Goal: Task Accomplishment & Management: Use online tool/utility

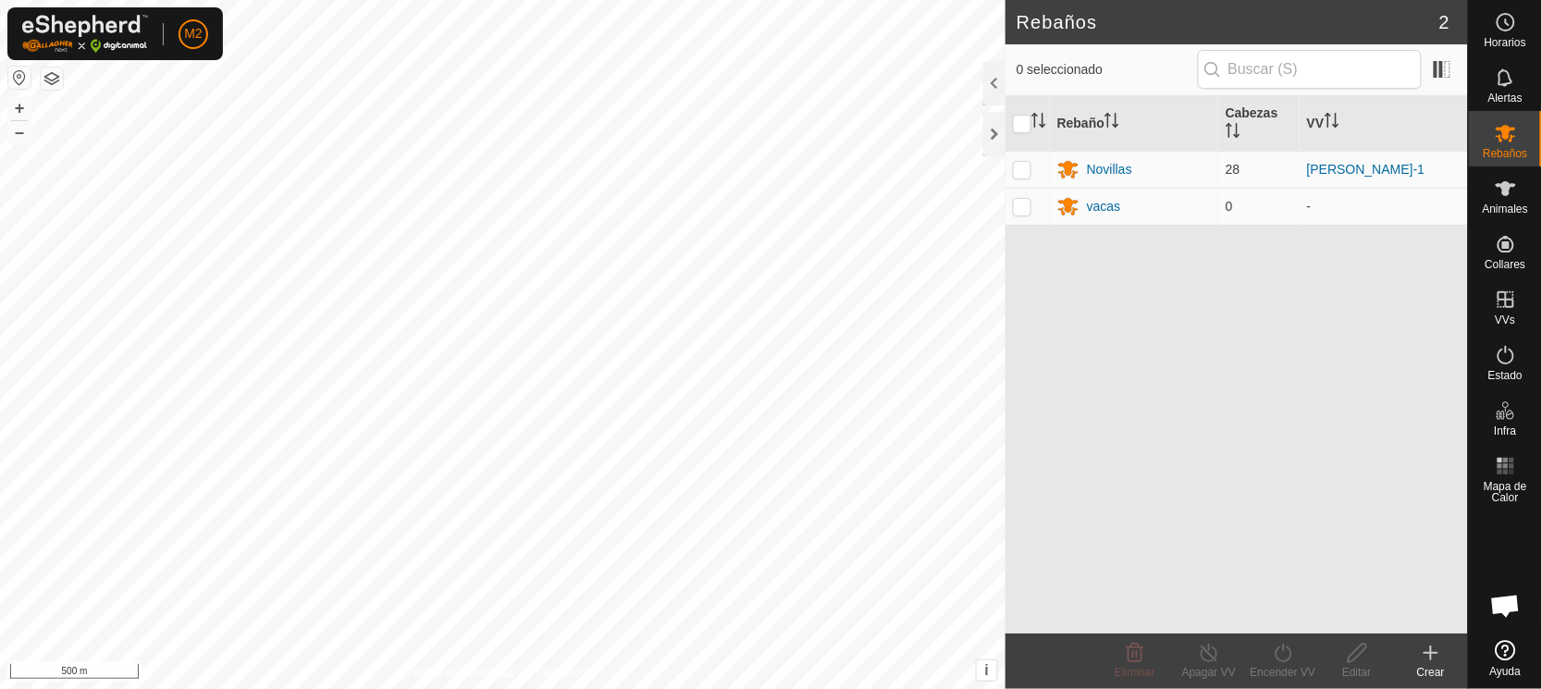
click at [18, 78] on button "button" at bounding box center [19, 78] width 22 height 22
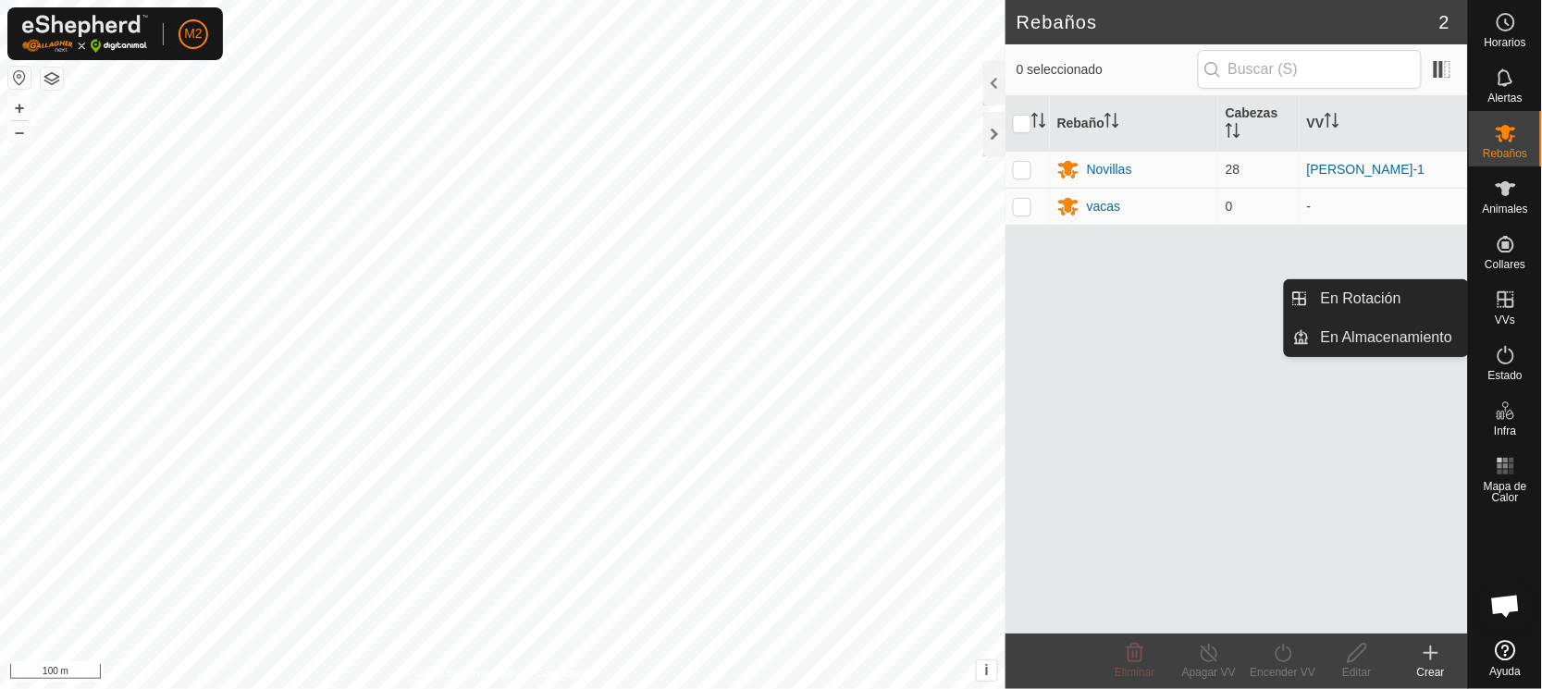
click at [1504, 314] on span "VVs" at bounding box center [1505, 319] width 20 height 11
click at [1351, 299] on link "En Rotación" at bounding box center [1389, 298] width 158 height 37
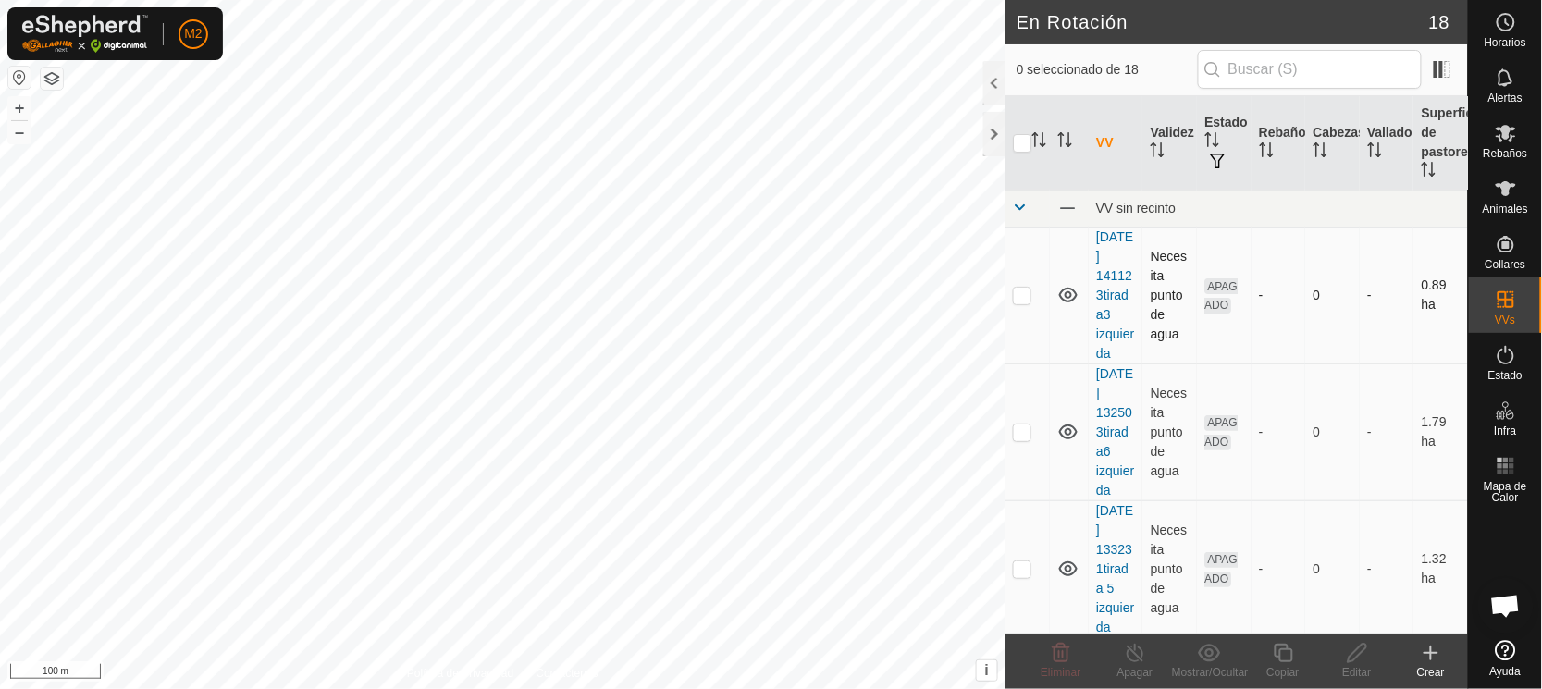
checkbox input "true"
click at [1292, 660] on icon at bounding box center [1282, 653] width 18 height 18
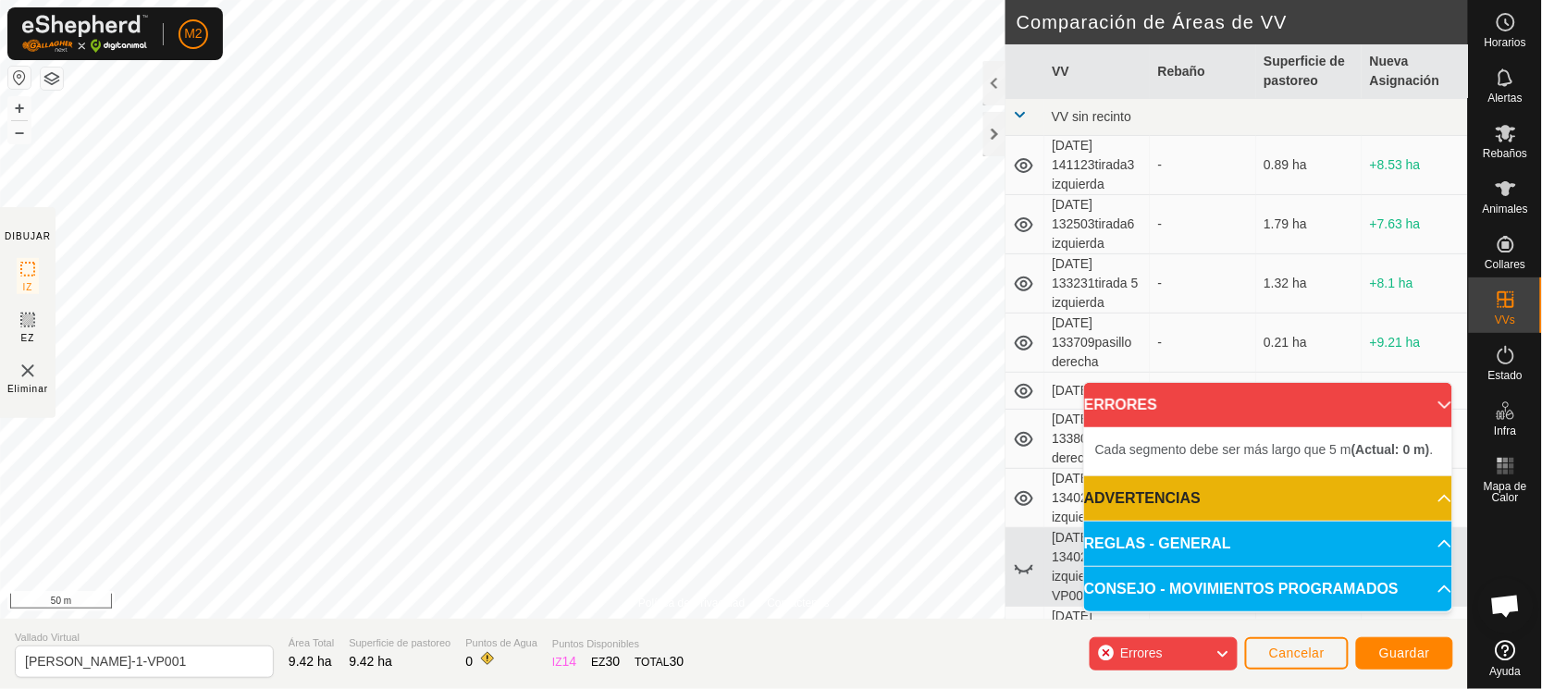
click at [1031, 129] on div "Política de Privacidad Contáctenos Tipo: Zona de Inclusión undefined Animal + –…" at bounding box center [734, 344] width 1468 height 689
click at [571, 665] on div "Política de Privacidad Contáctenos Tipo: Zona de Inclusión undefined Animal + –…" at bounding box center [734, 344] width 1468 height 689
click at [1070, 632] on section "Vallado Virtual [PERSON_NAME] pozo-1-VP001 Área Total 9.47 ha Superficie de pas…" at bounding box center [734, 654] width 1468 height 70
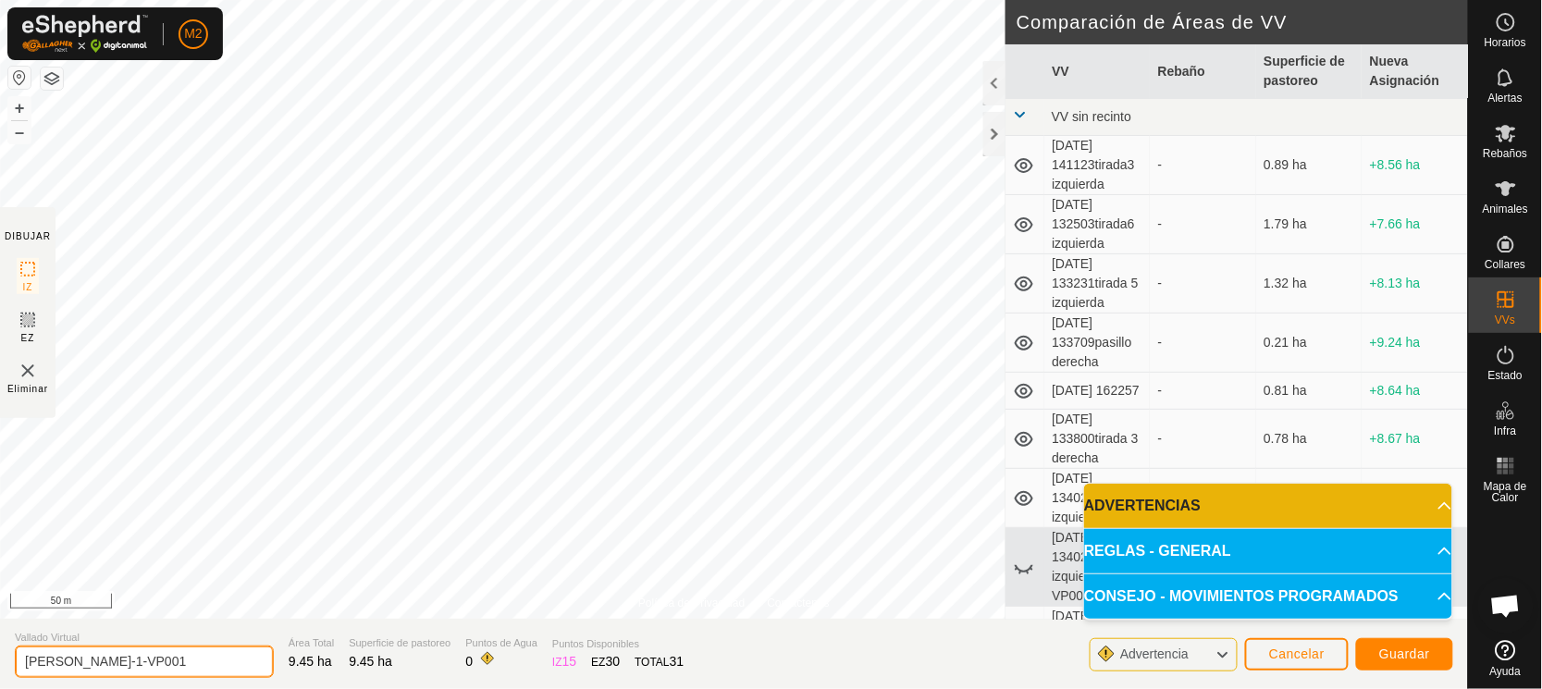
click at [159, 660] on input "[PERSON_NAME]-1-VP001" at bounding box center [144, 662] width 259 height 32
type input "c"
type input "[PERSON_NAME]"
click at [1416, 650] on span "Guardar" at bounding box center [1404, 653] width 51 height 15
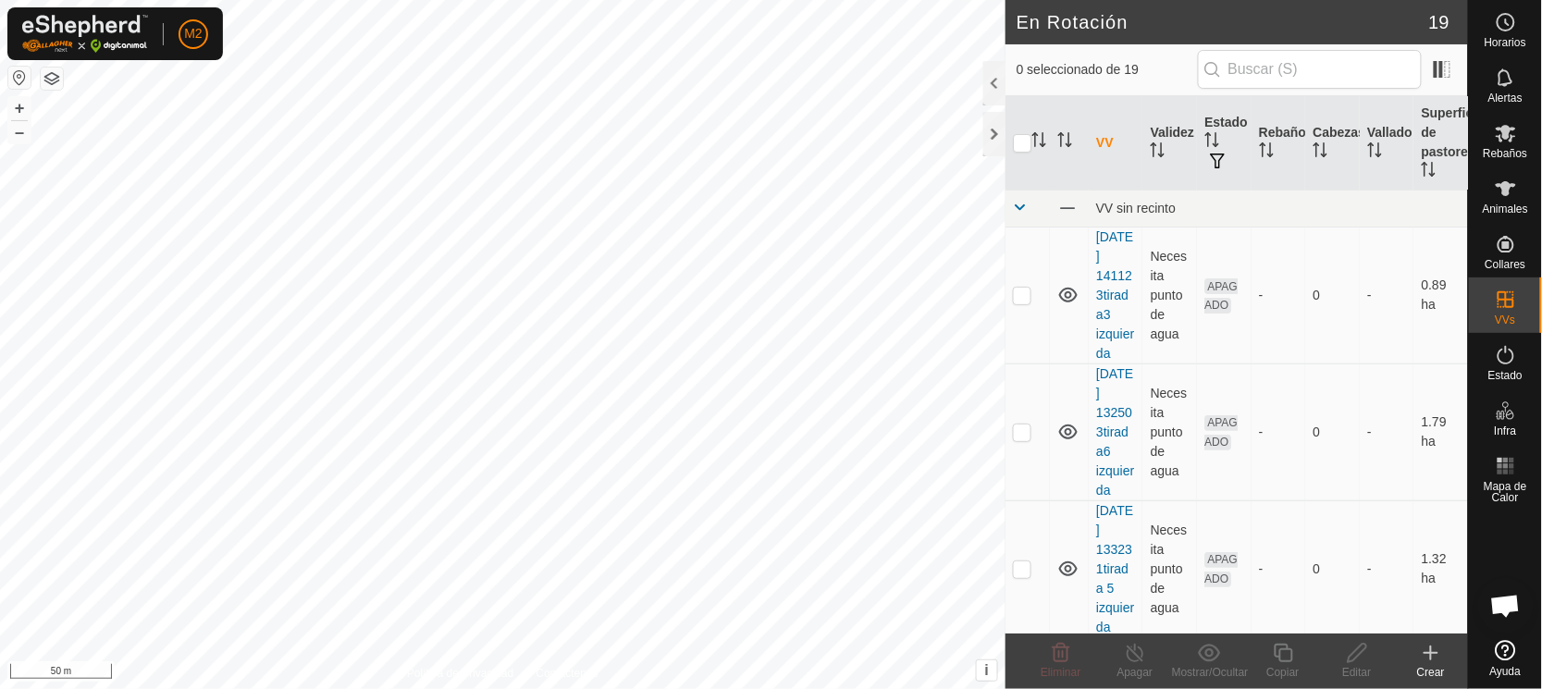
click at [568, 0] on html "M2 Horarios Alertas Rebaños Animales Collares VVs Estado Infra Mapa de Calor Ay…" at bounding box center [771, 344] width 1542 height 689
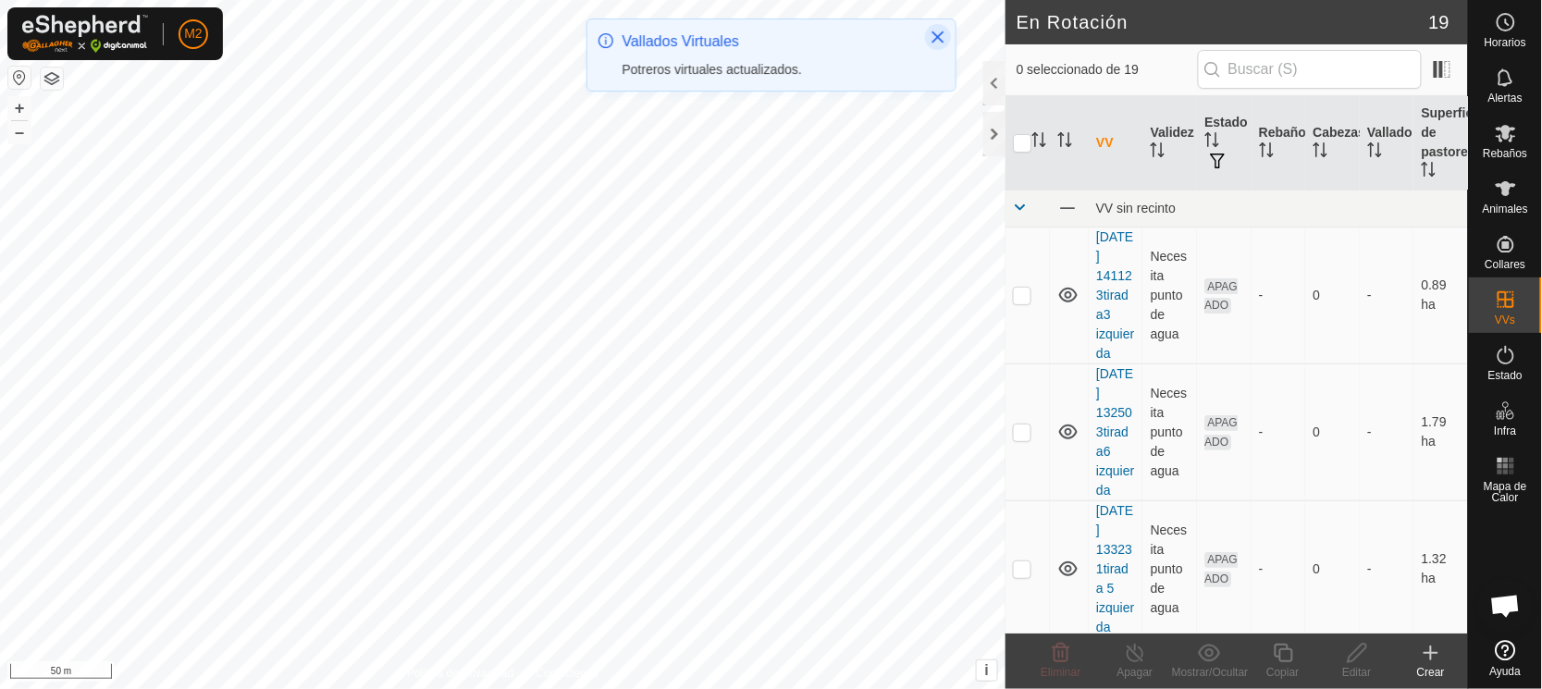
click at [941, 32] on icon "Close" at bounding box center [937, 37] width 12 height 12
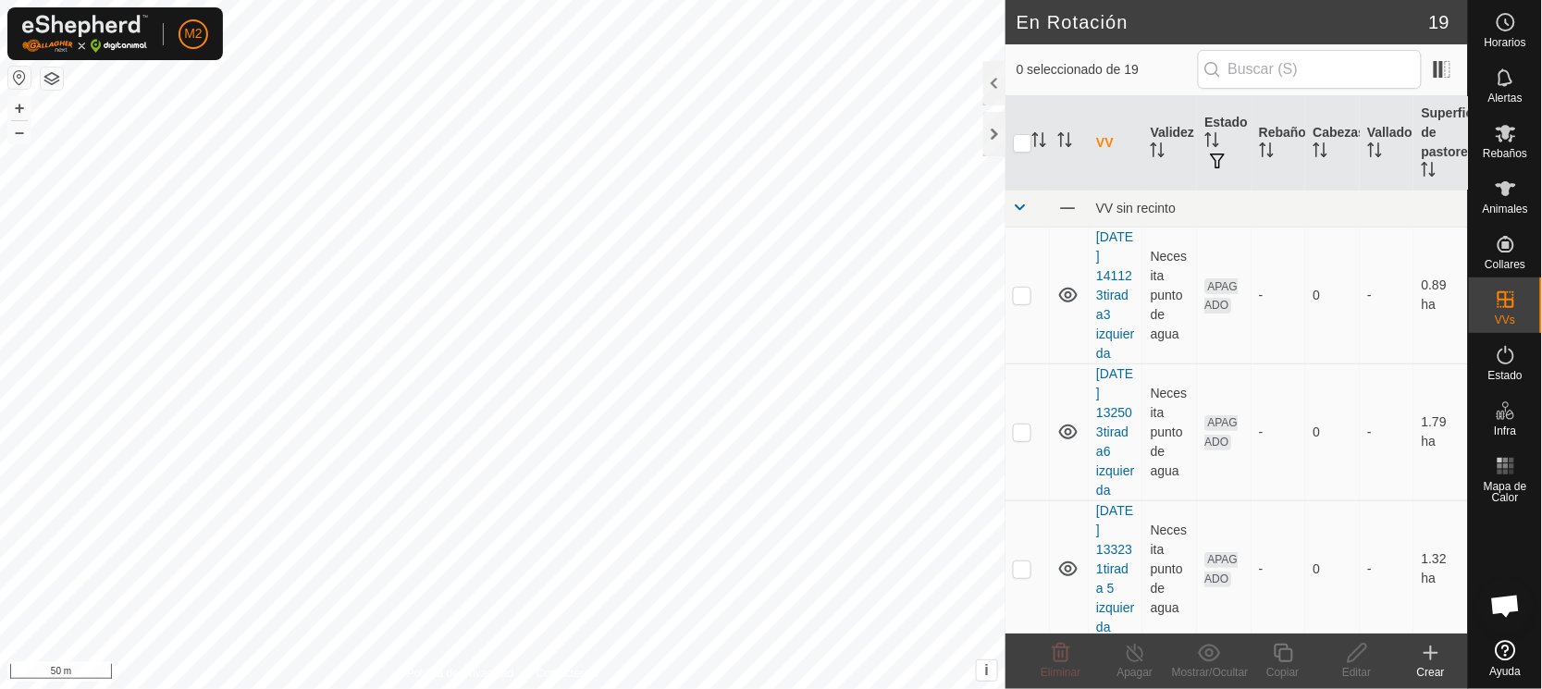
checkbox input "true"
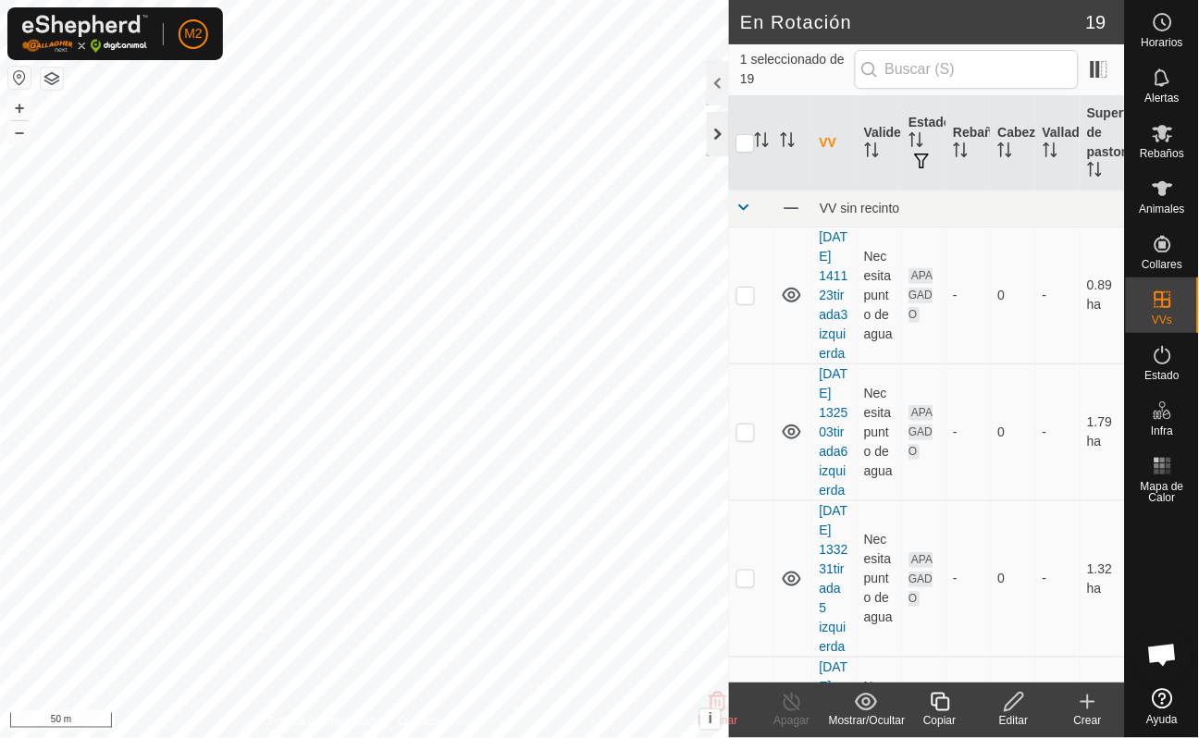
click at [713, 130] on div at bounding box center [718, 134] width 22 height 44
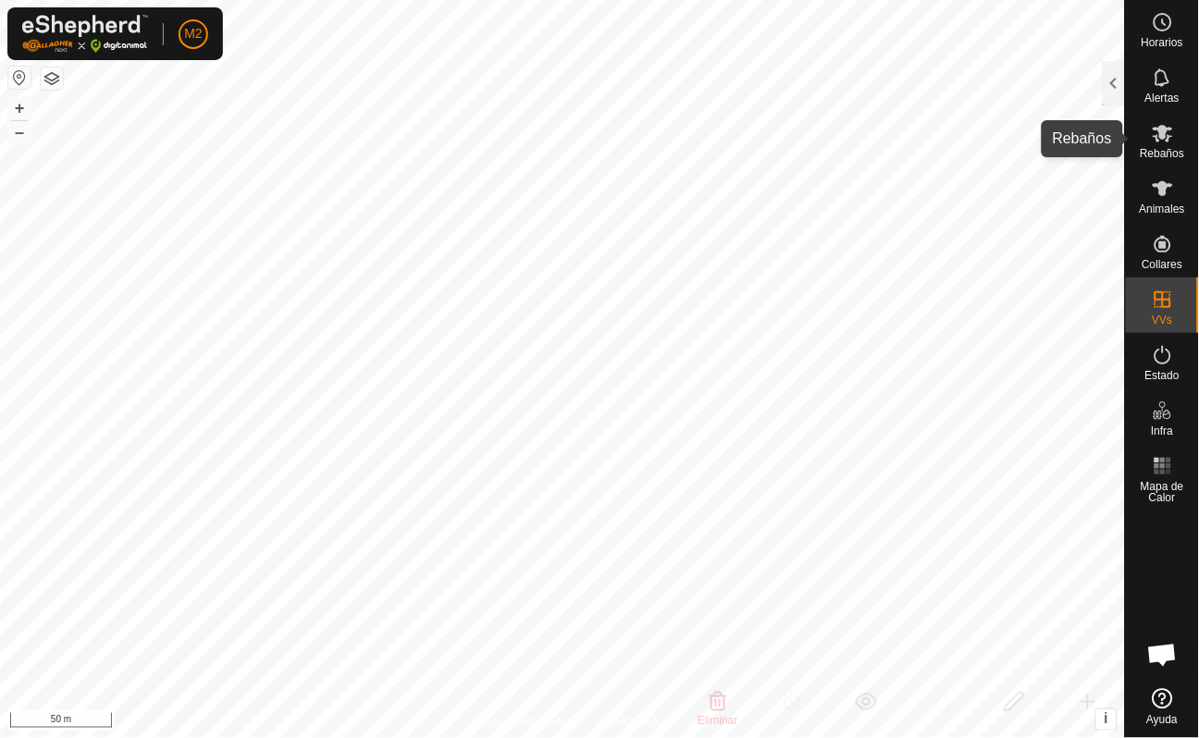
click at [1163, 131] on icon at bounding box center [1162, 134] width 20 height 18
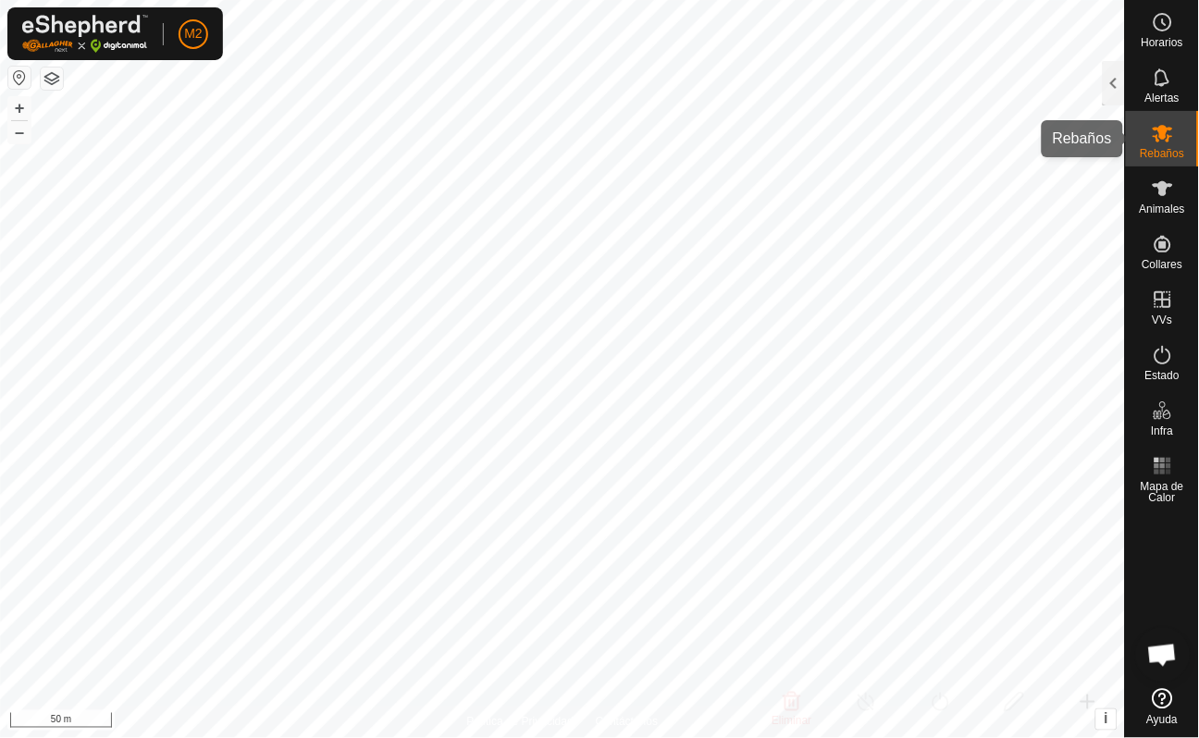
click at [1157, 131] on icon at bounding box center [1162, 133] width 22 height 22
click at [1110, 75] on div at bounding box center [1113, 83] width 22 height 44
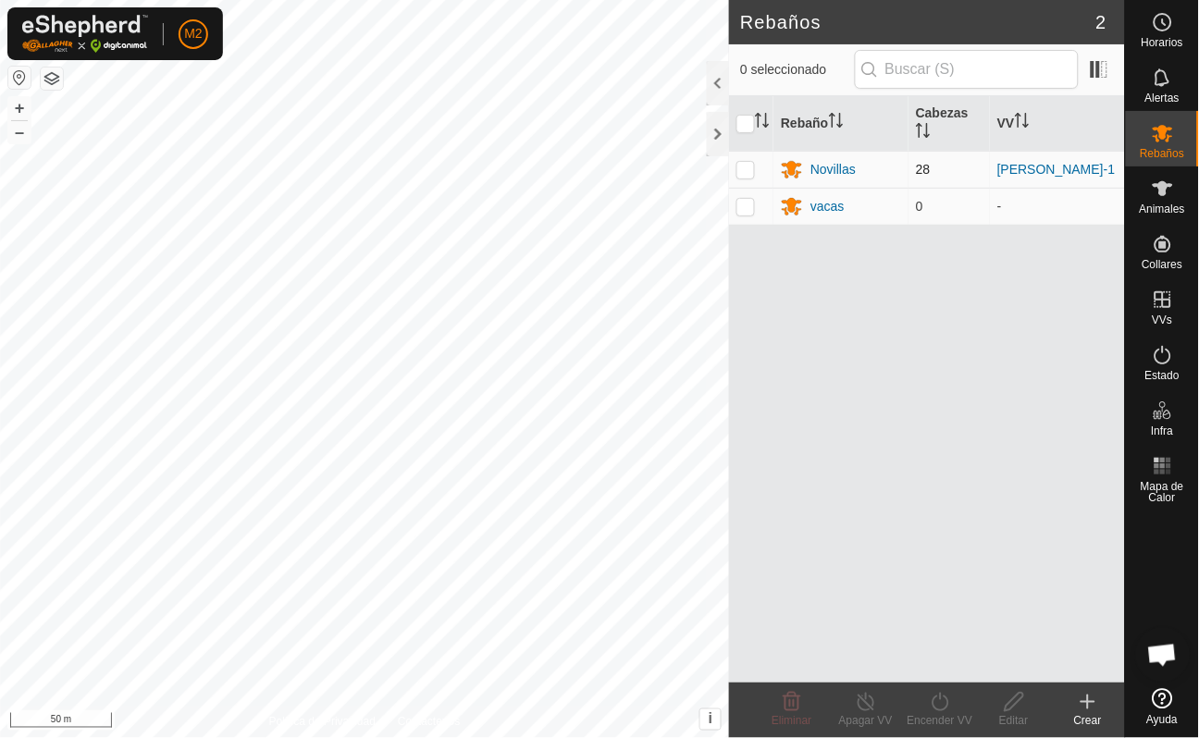
click at [747, 166] on p-checkbox at bounding box center [745, 169] width 18 height 15
checkbox input "true"
click at [1152, 133] on icon at bounding box center [1162, 133] width 22 height 22
click at [806, 170] on div "Novillas" at bounding box center [841, 169] width 120 height 22
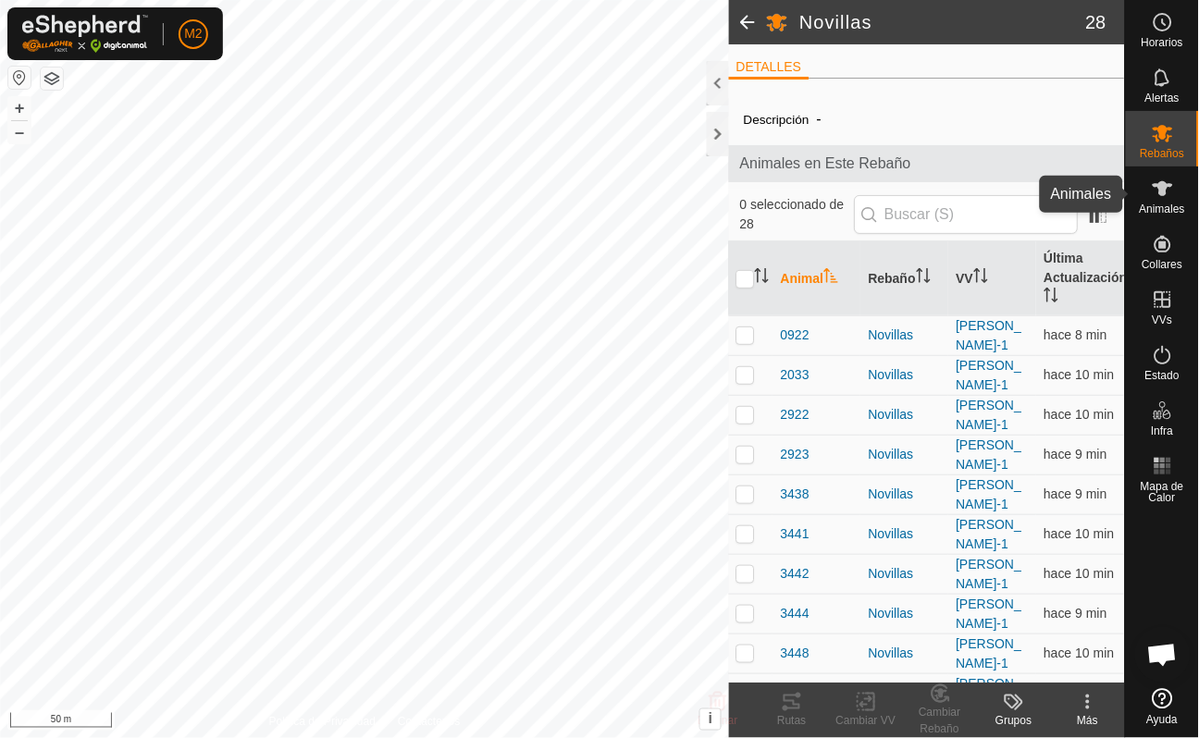
click at [1171, 187] on icon at bounding box center [1162, 189] width 22 height 22
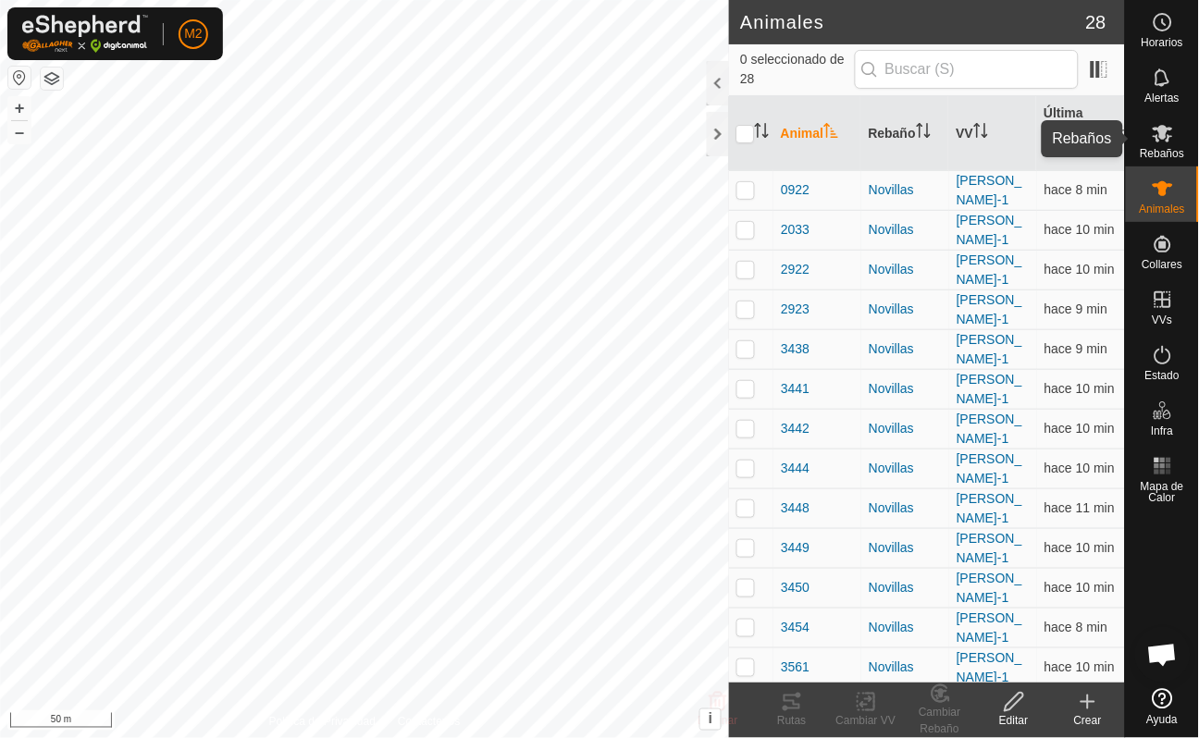
click at [1163, 152] on span "Rebaños" at bounding box center [1161, 153] width 44 height 11
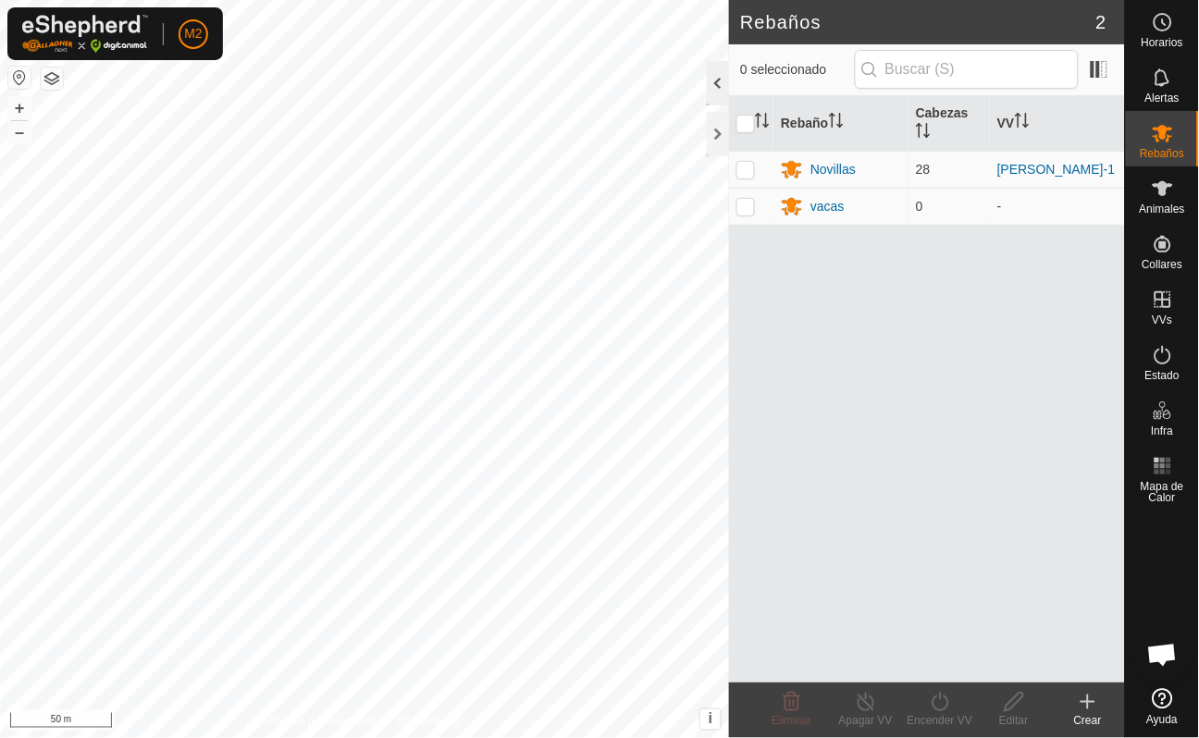
click at [707, 91] on div at bounding box center [718, 83] width 22 height 44
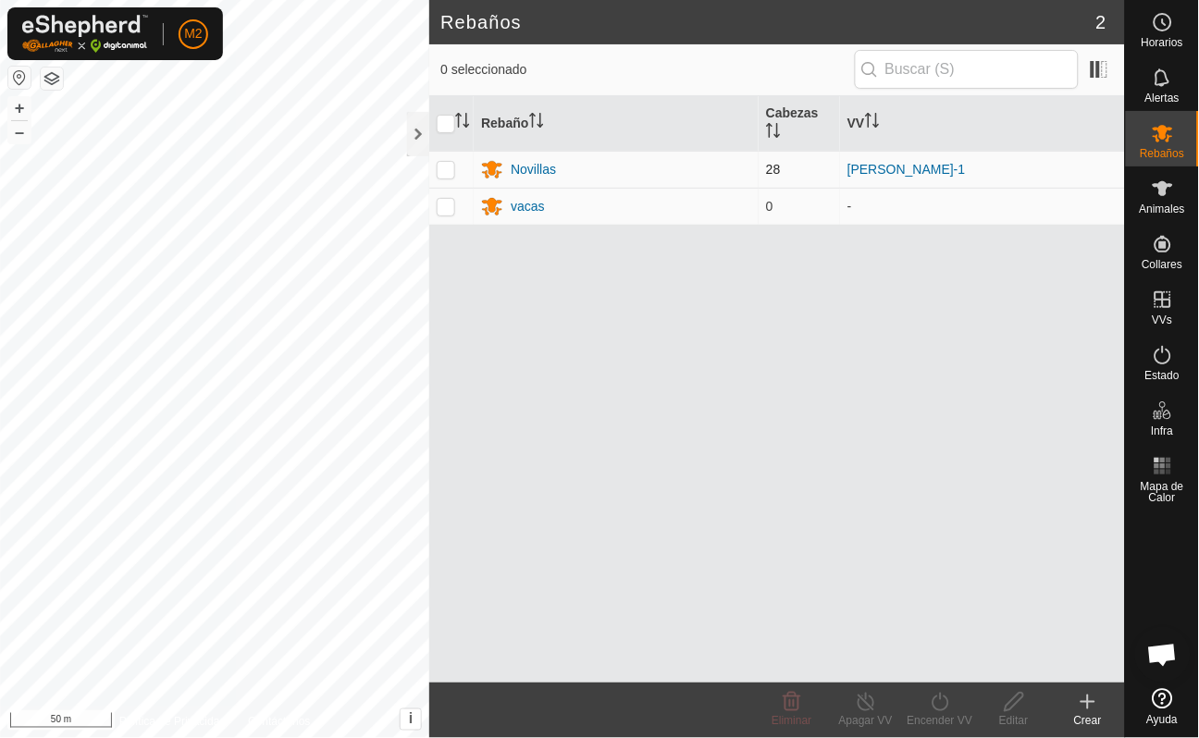
click at [447, 169] on p-checkbox at bounding box center [446, 169] width 18 height 15
checkbox input "true"
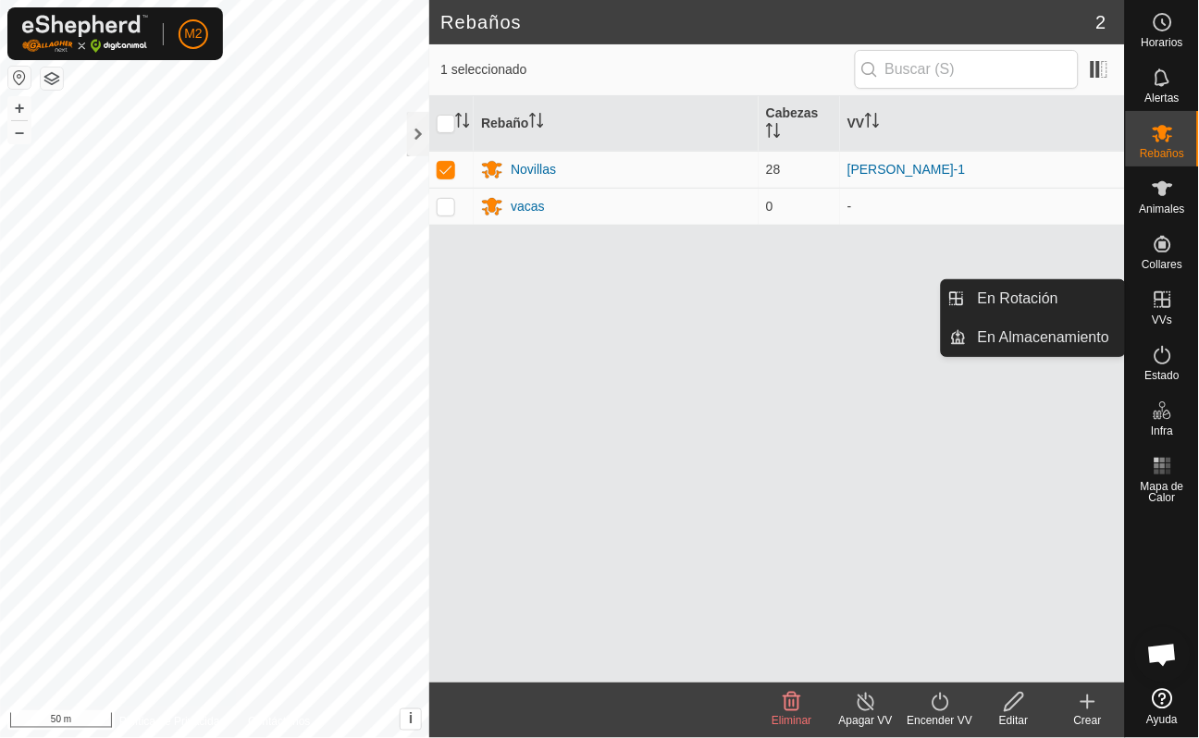
click at [1169, 306] on icon at bounding box center [1162, 299] width 17 height 17
click at [1062, 309] on link "En Rotación" at bounding box center [1045, 298] width 158 height 37
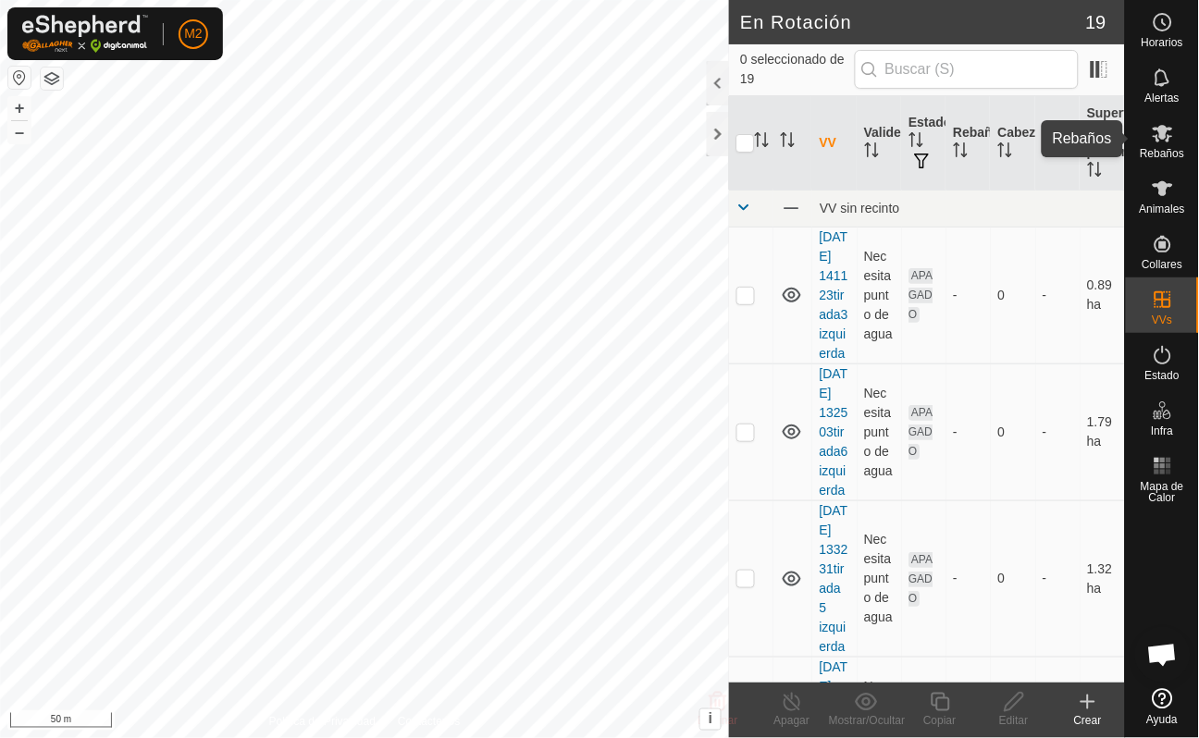
click at [1170, 148] on span "Rebaños" at bounding box center [1161, 153] width 44 height 11
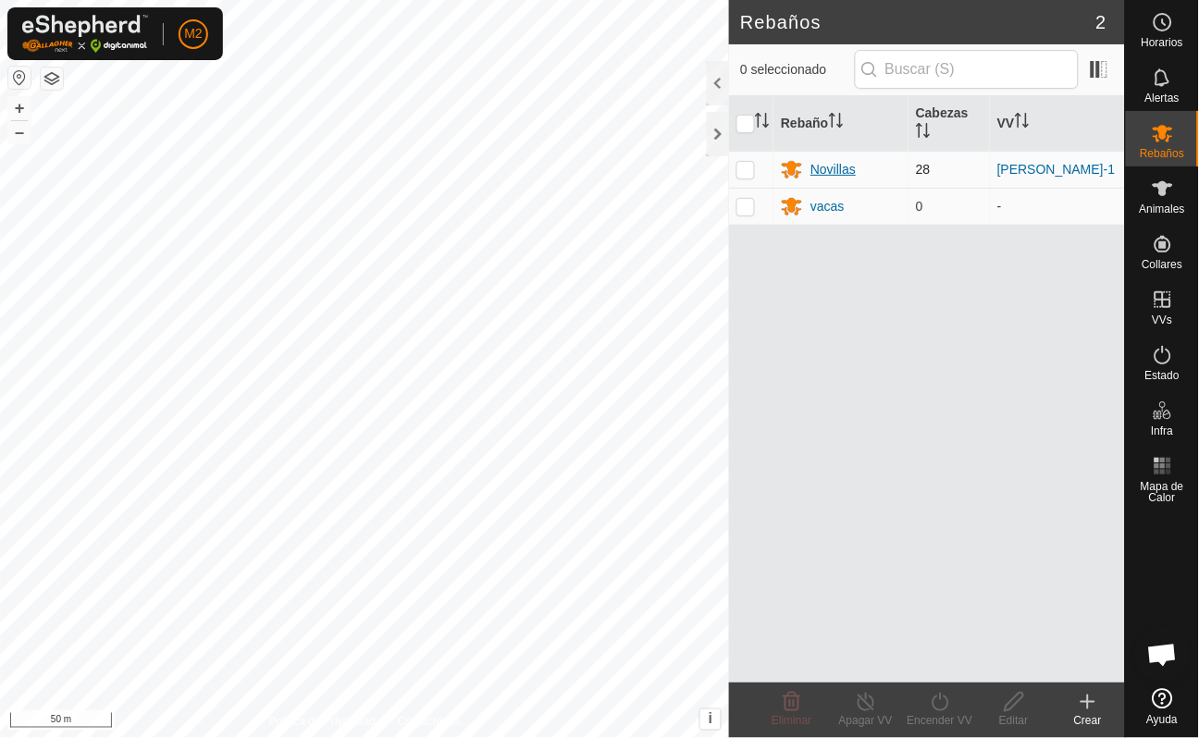
click at [818, 165] on div "Novillas" at bounding box center [832, 169] width 45 height 19
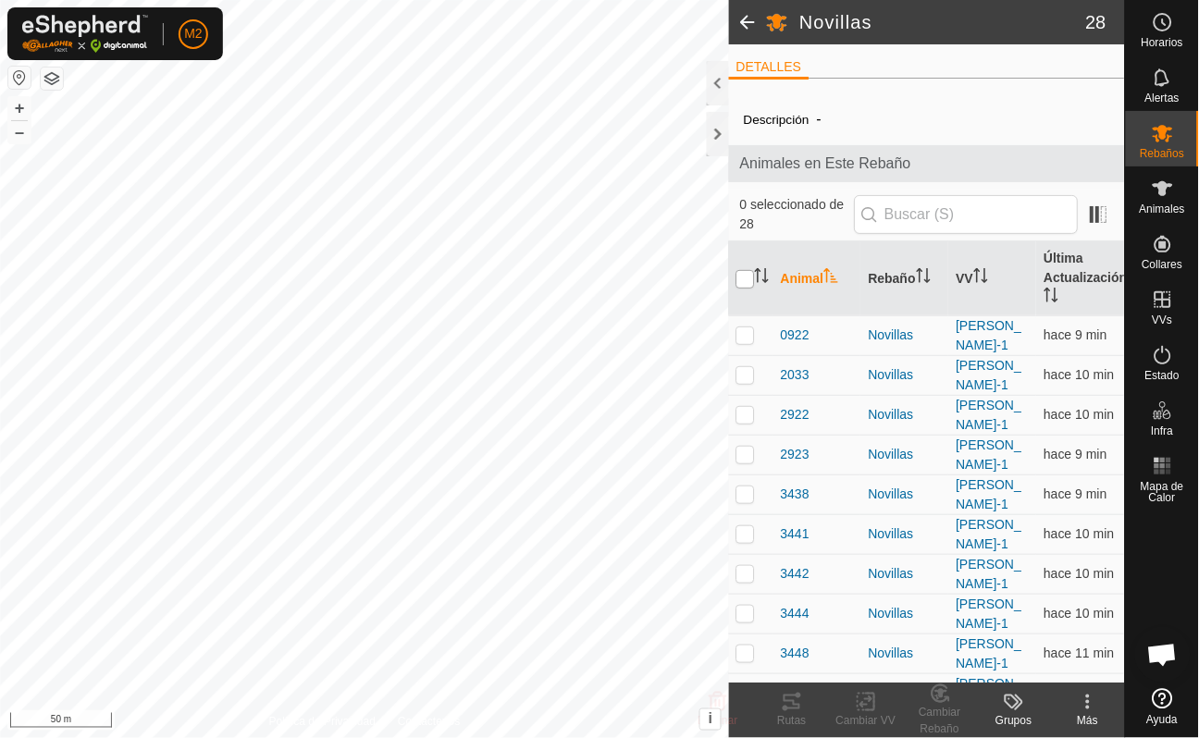
click at [749, 280] on input "checkbox" at bounding box center [745, 279] width 18 height 18
checkbox input "true"
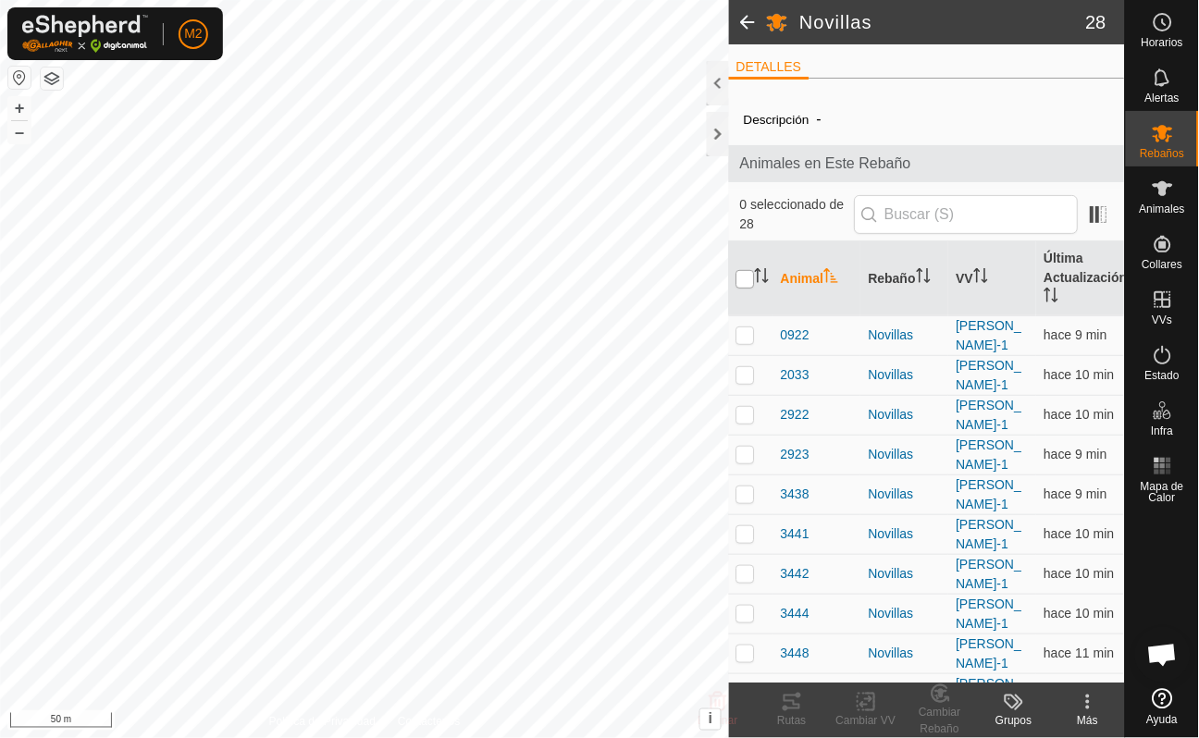
checkbox input "true"
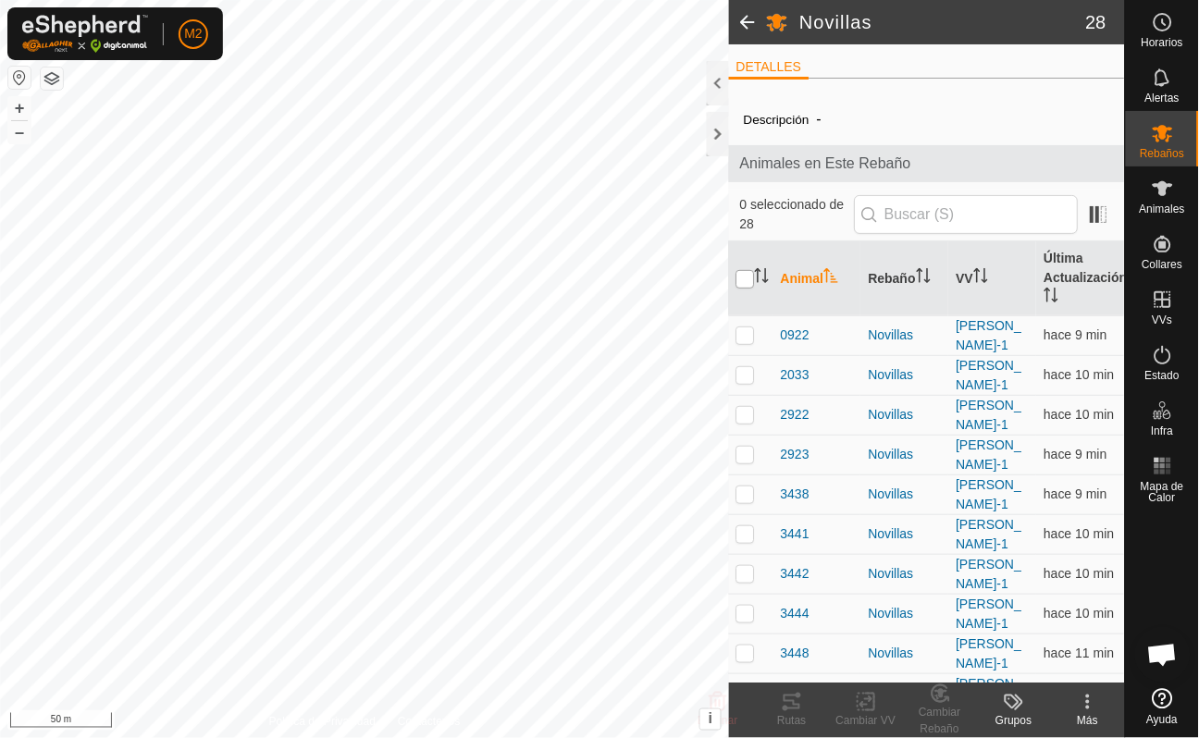
checkbox input "true"
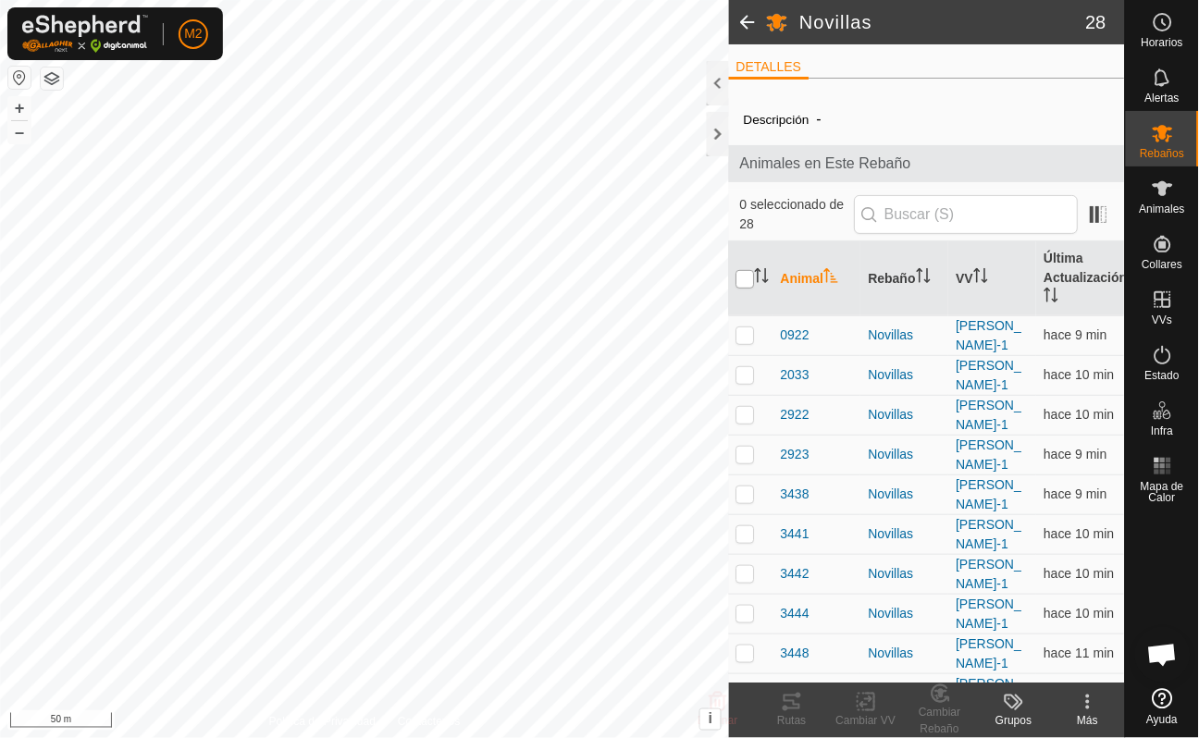
checkbox input "true"
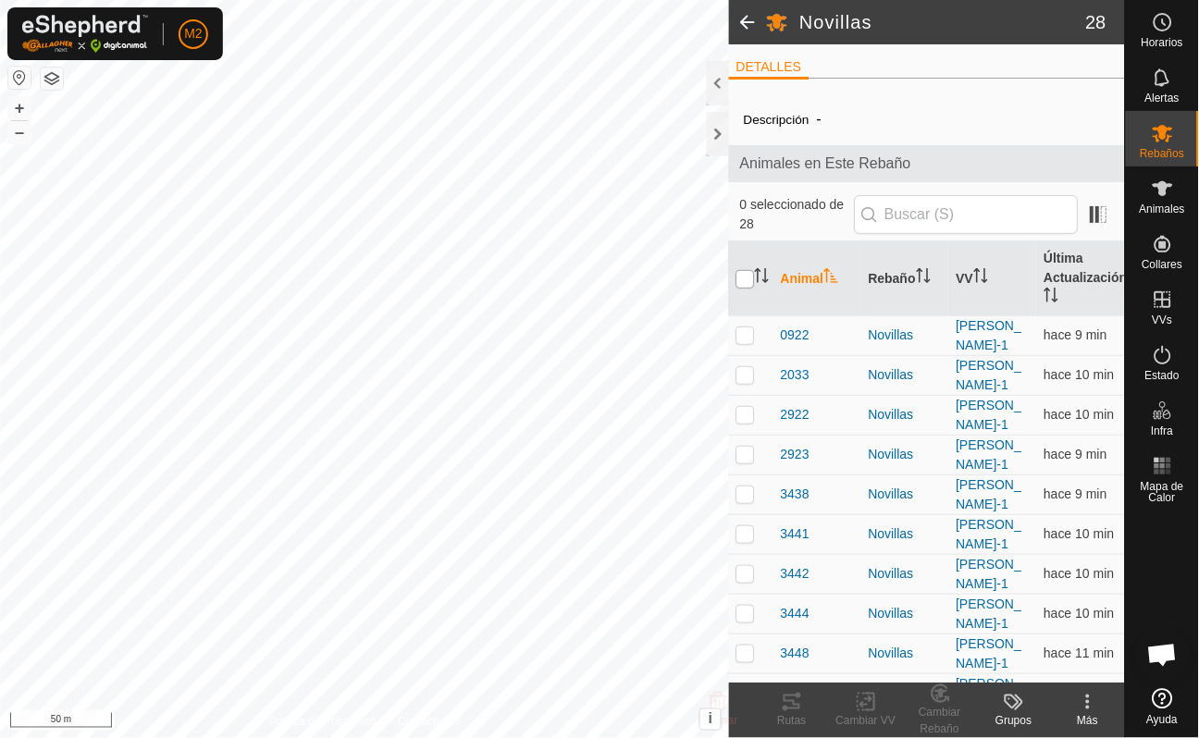
checkbox input "true"
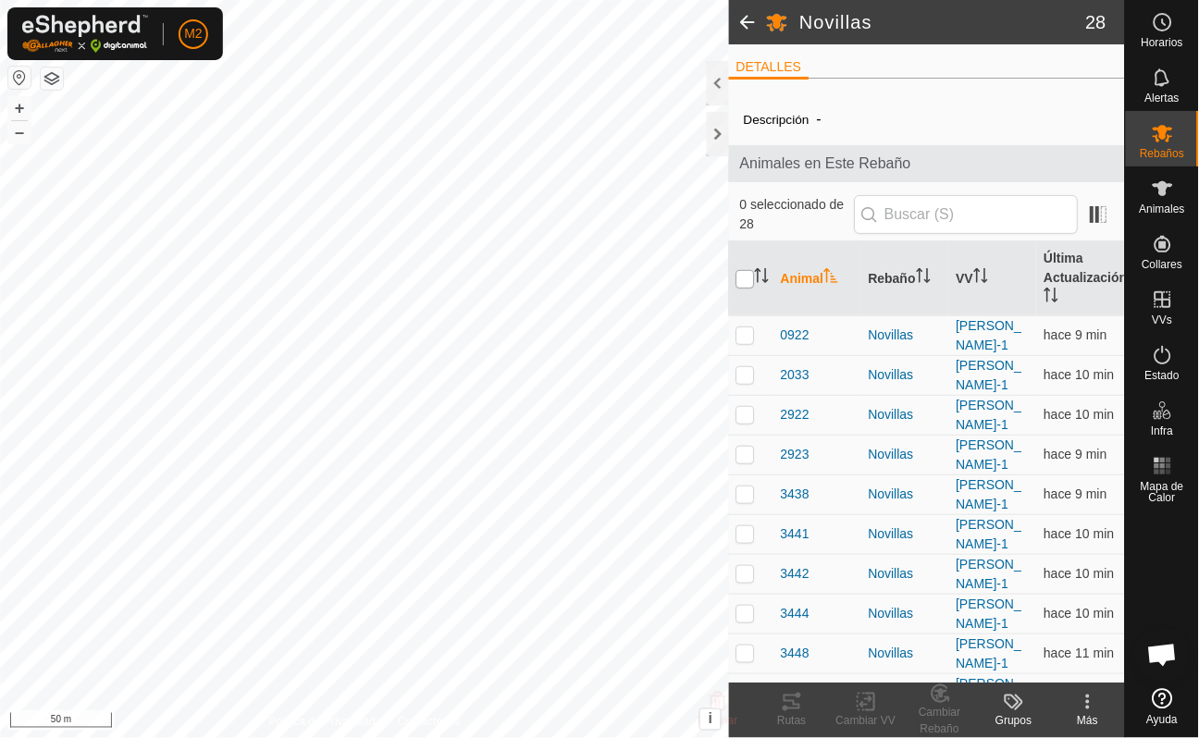
checkbox input "true"
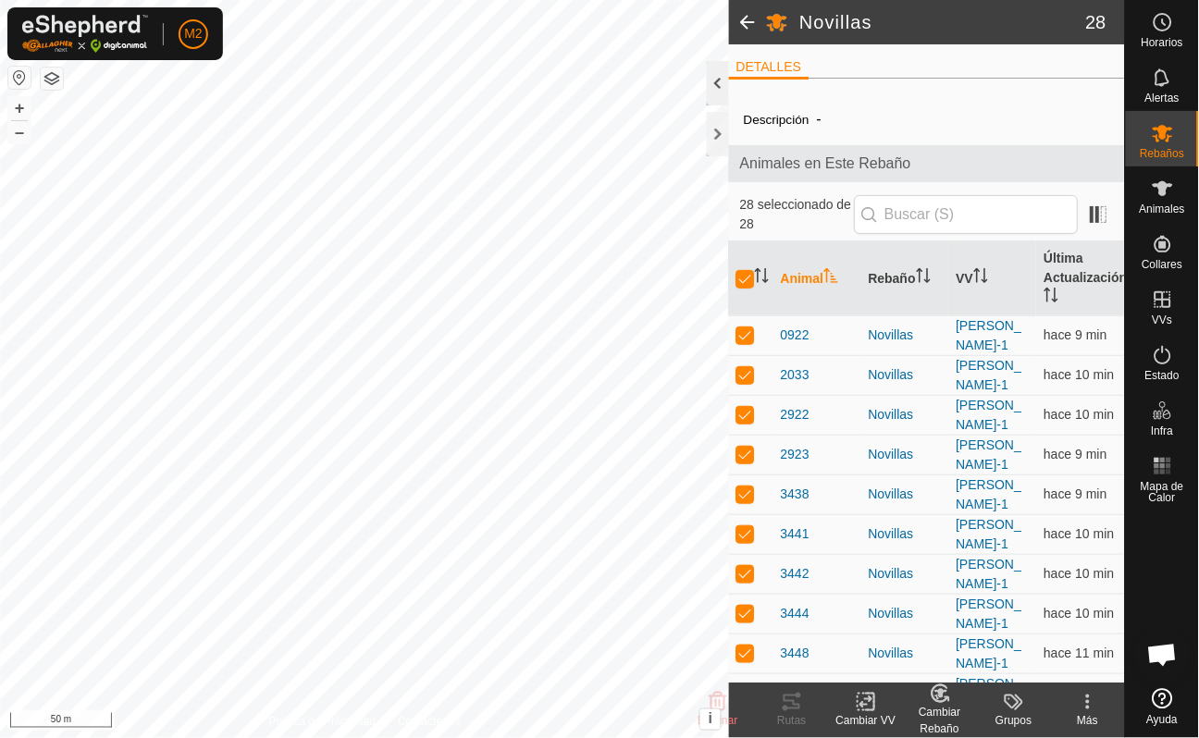
click at [718, 86] on div at bounding box center [718, 83] width 22 height 44
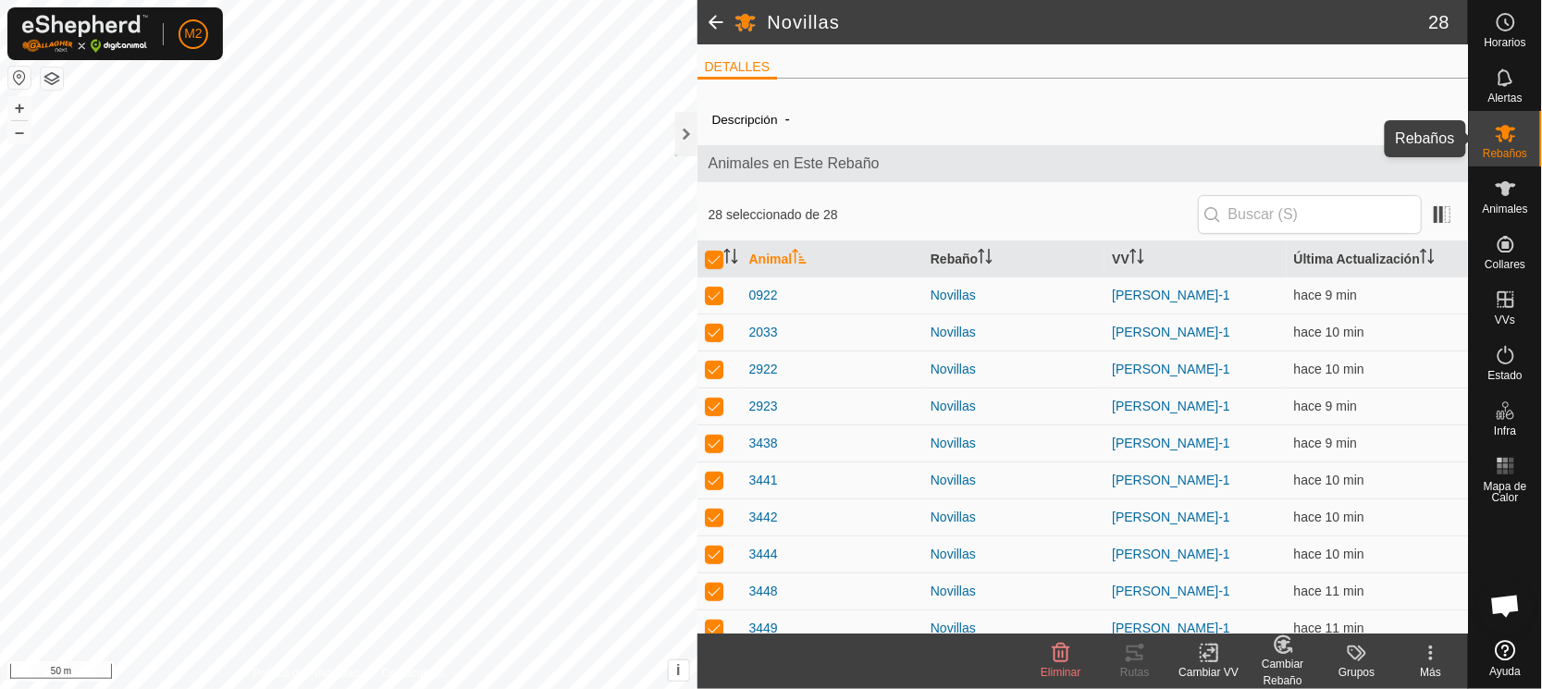
click at [1531, 136] on div "Rebaños" at bounding box center [1505, 138] width 73 height 55
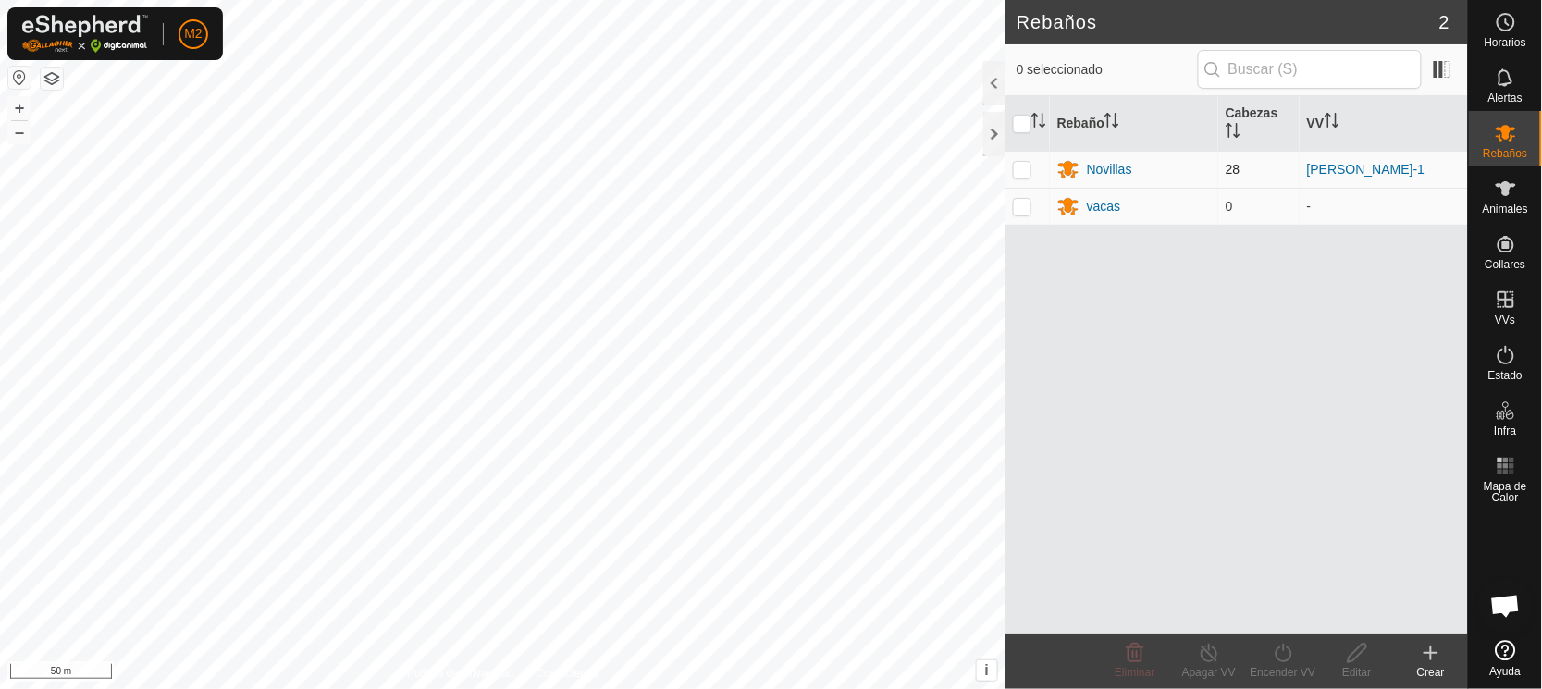
click at [1020, 162] on p-checkbox at bounding box center [1022, 169] width 18 height 15
checkbox input "true"
click at [1283, 653] on icon at bounding box center [1283, 653] width 23 height 22
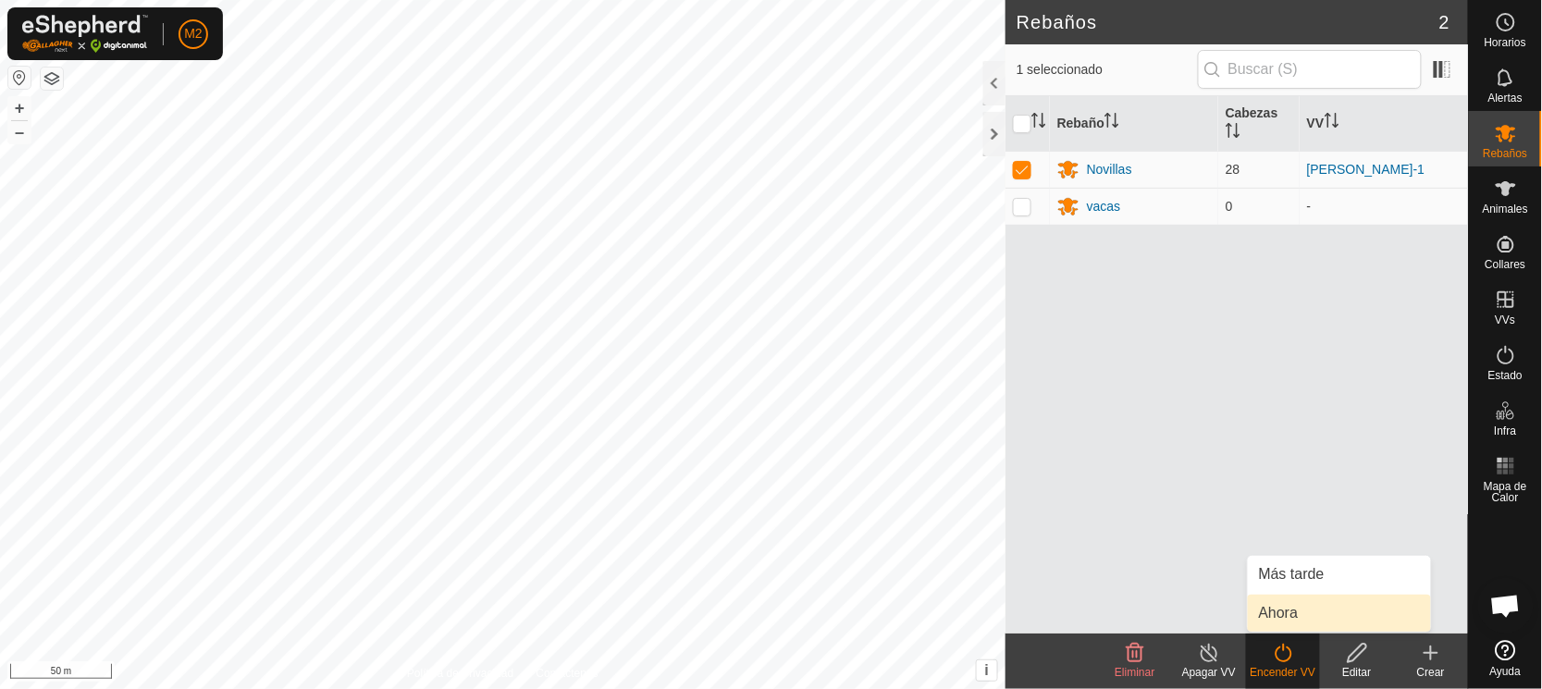
click at [1293, 607] on link "Ahora" at bounding box center [1339, 613] width 183 height 37
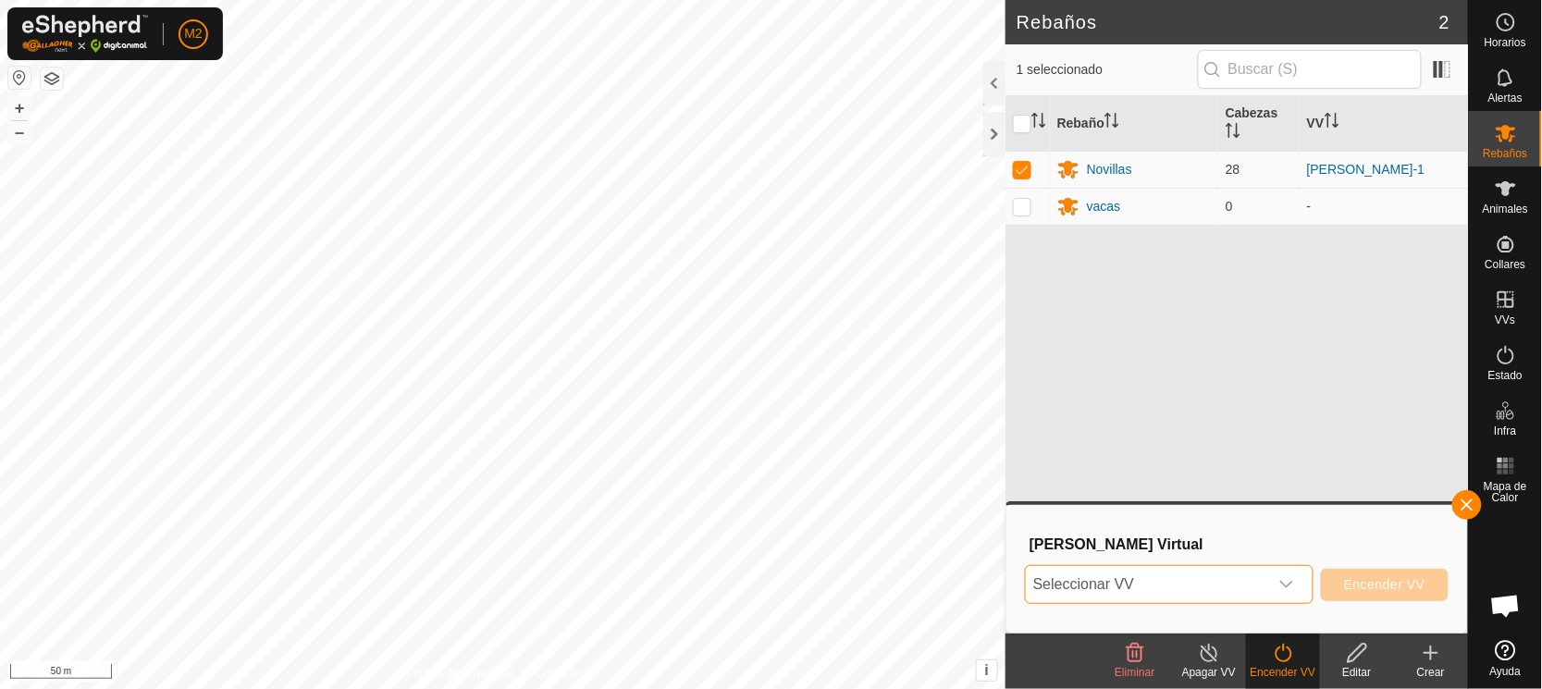
click at [1114, 587] on span "Seleccionar VV" at bounding box center [1147, 584] width 242 height 37
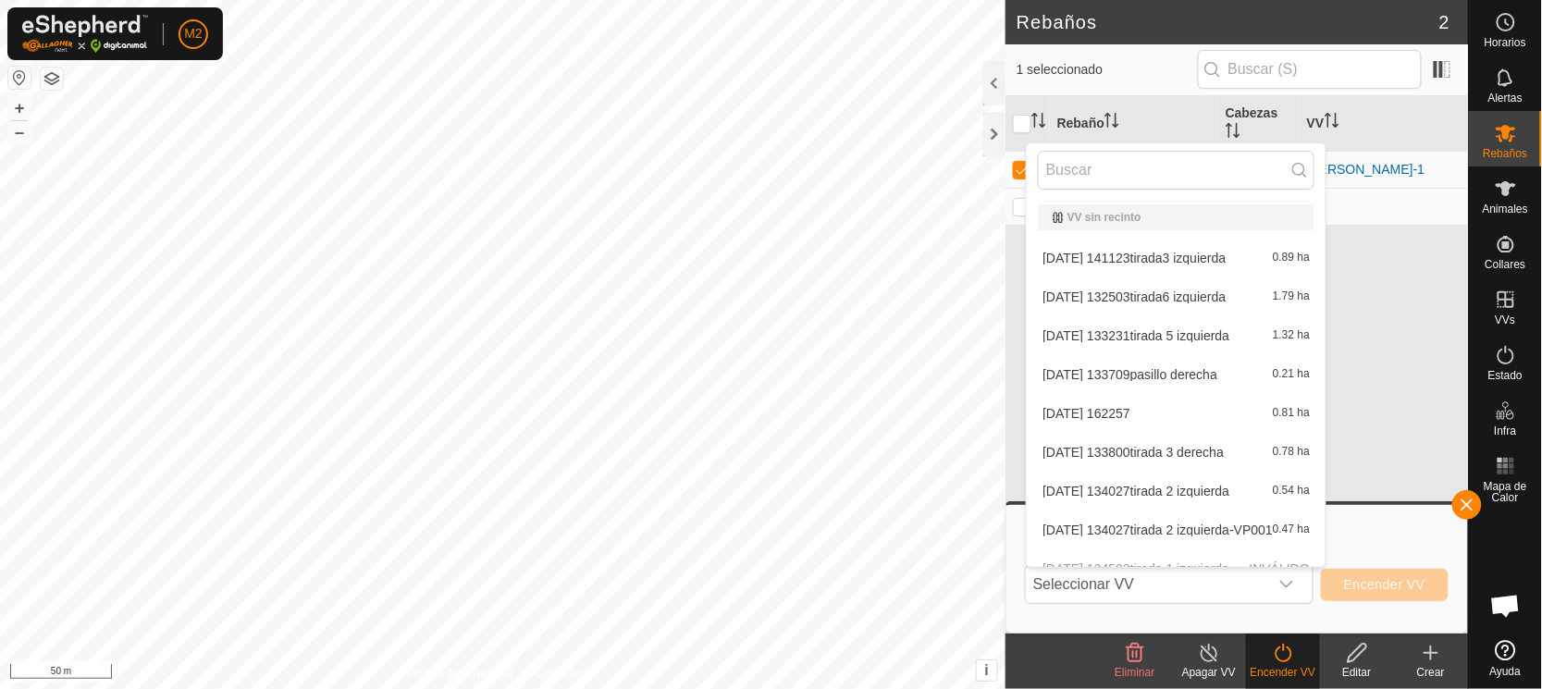
drag, startPoint x: 1392, startPoint y: 486, endPoint x: 1378, endPoint y: 474, distance: 19.0
click at [1392, 504] on body "M2 Horarios Alertas Rebaños Animales Collares VVs Estado Infra Mapa de Calor Ay…" at bounding box center [771, 344] width 1542 height 689
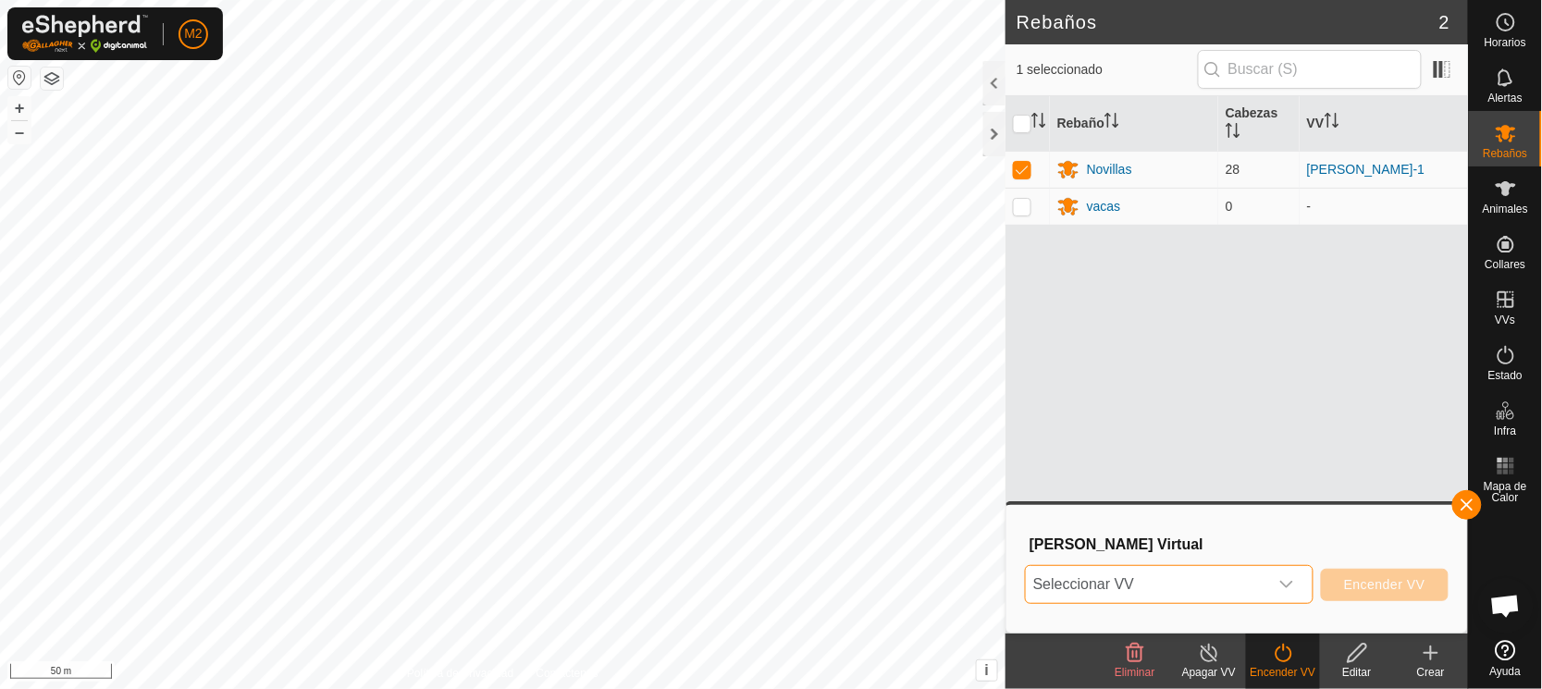
click at [1151, 584] on span "Seleccionar VV" at bounding box center [1147, 584] width 242 height 37
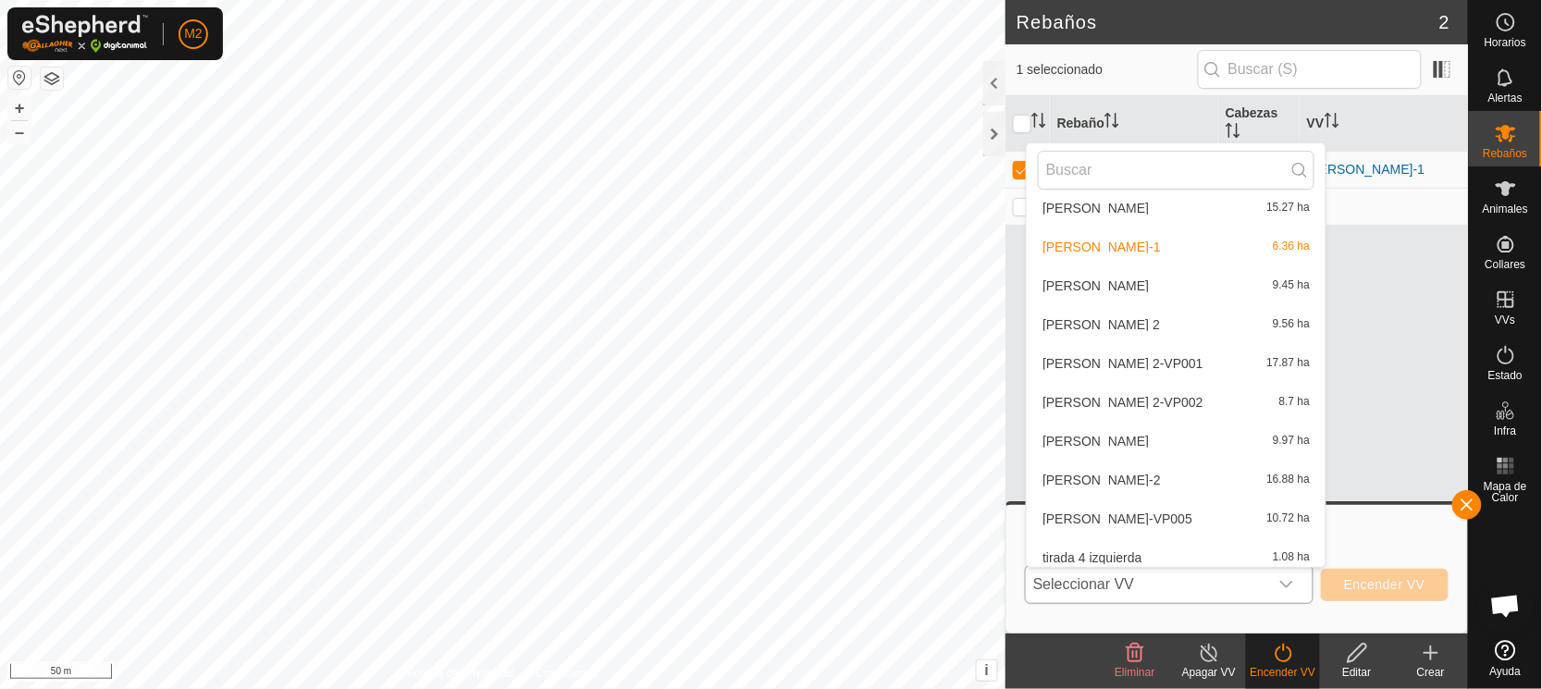
scroll to position [408, 0]
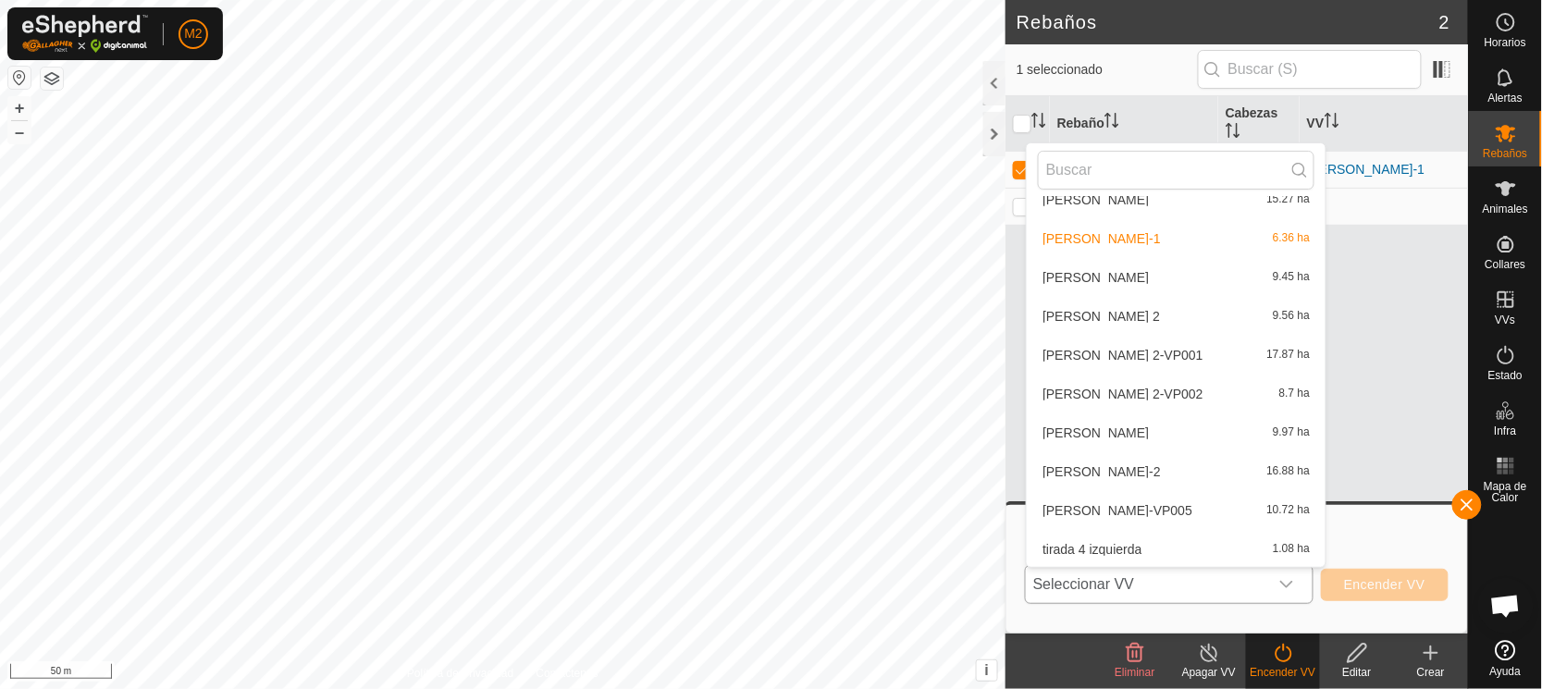
click at [1125, 266] on li "[PERSON_NAME] 9.45 ha" at bounding box center [1176, 277] width 299 height 37
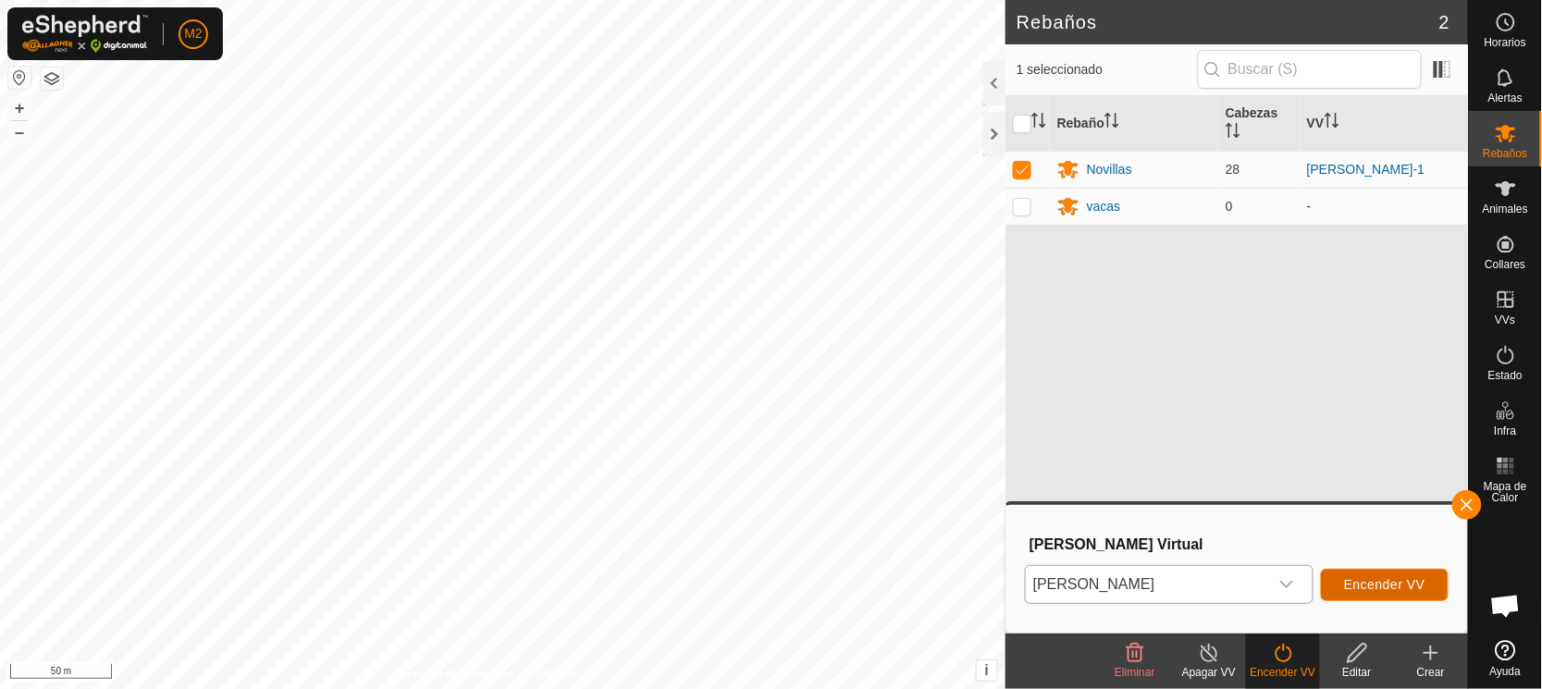
click at [1342, 578] on button "Encender VV" at bounding box center [1385, 585] width 128 height 32
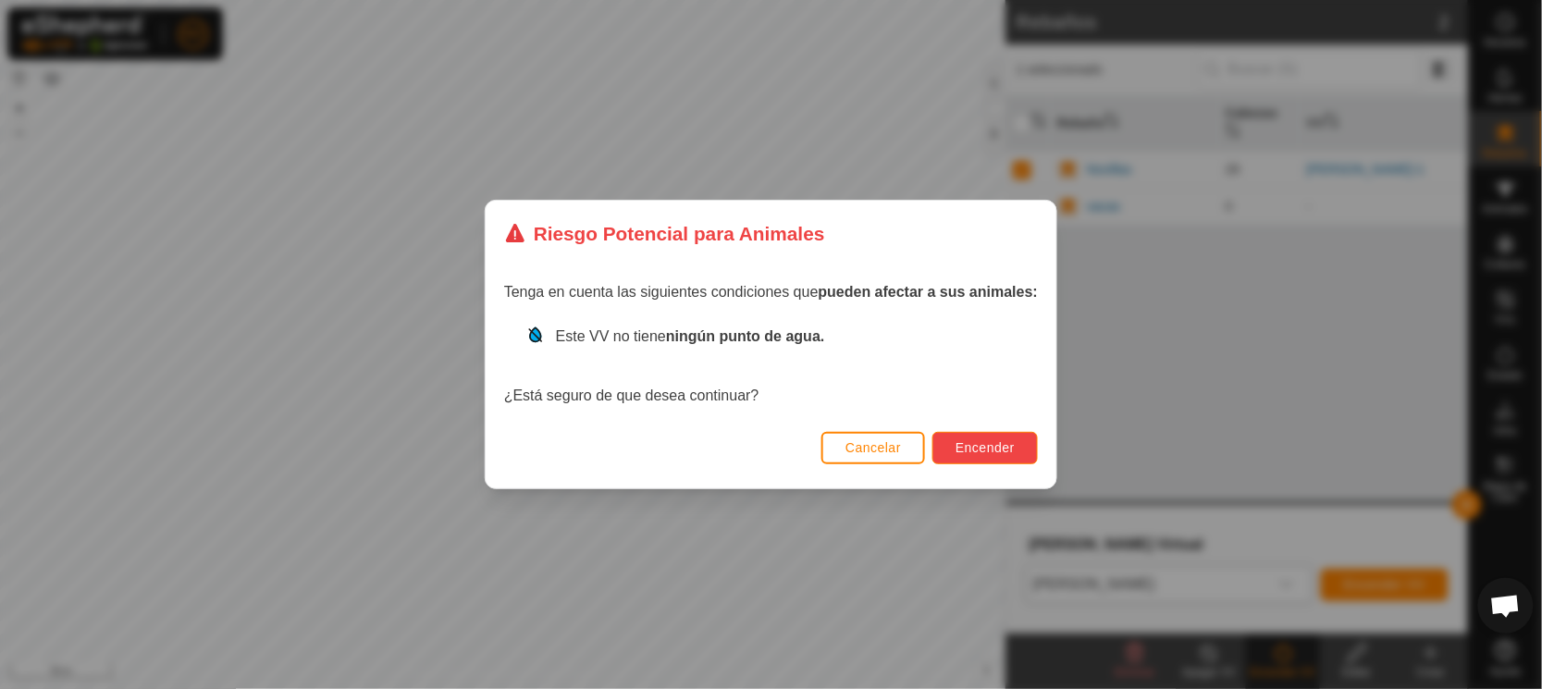
click at [1004, 437] on button "Encender" at bounding box center [984, 448] width 105 height 32
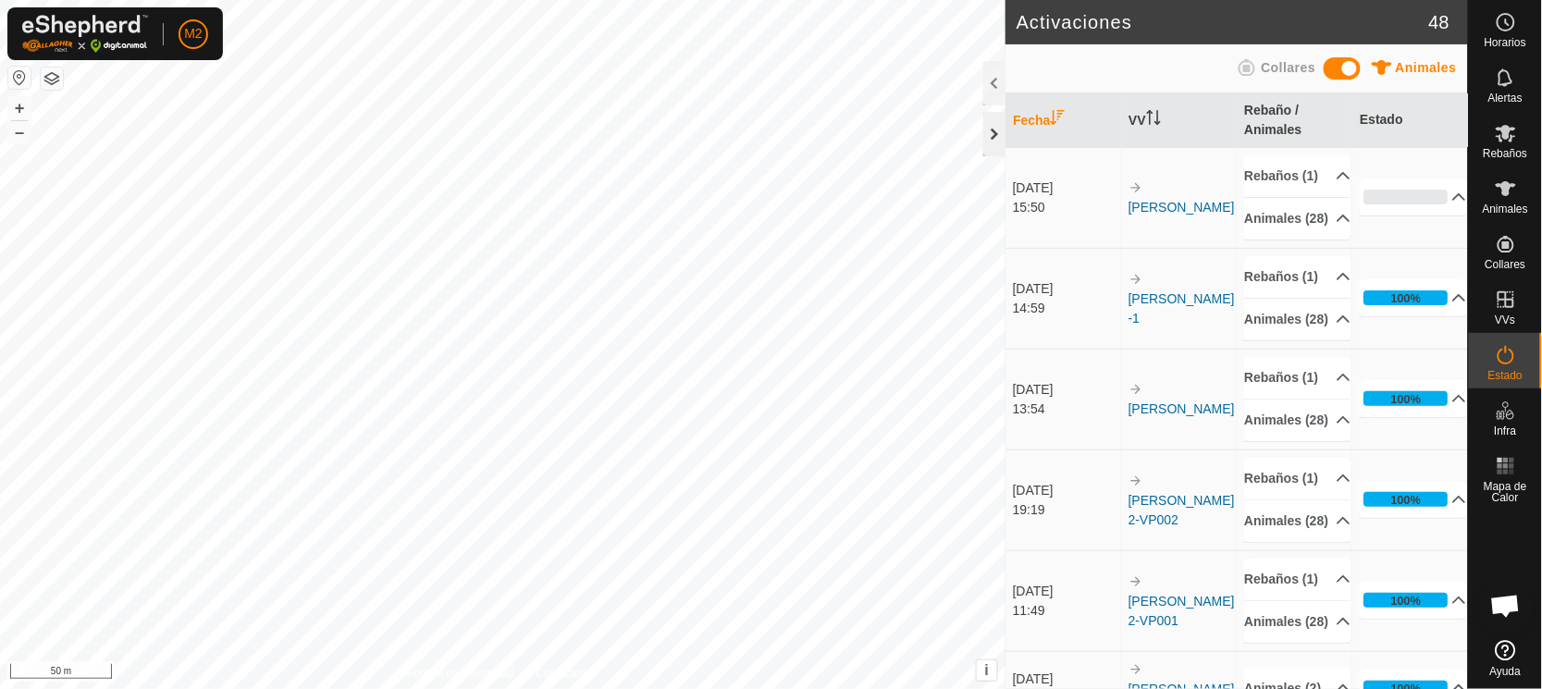
click at [997, 129] on div at bounding box center [994, 134] width 22 height 44
